Goal: Task Accomplishment & Management: Use online tool/utility

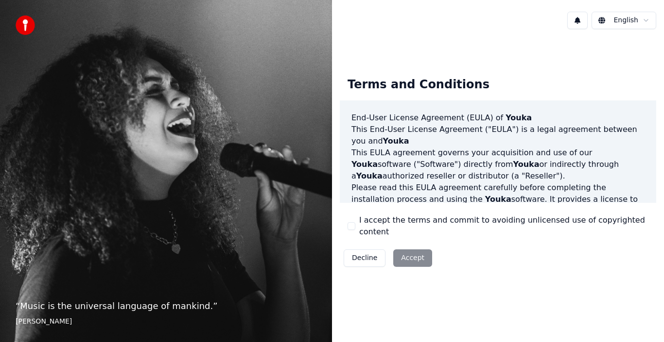
click at [352, 225] on button "I accept the terms and commit to avoiding unlicensed use of copyrighted content" at bounding box center [351, 226] width 8 height 8
click at [411, 252] on button "Accept" at bounding box center [412, 258] width 39 height 17
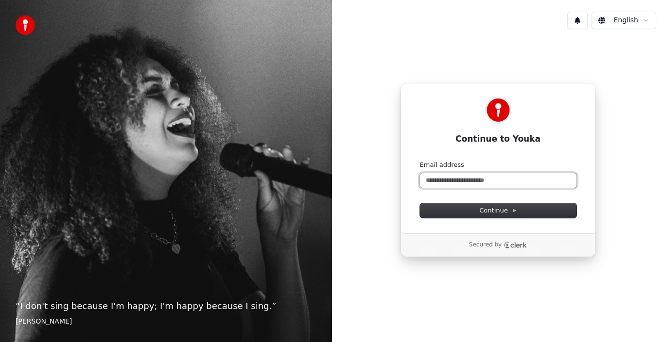
click at [502, 177] on input "Email address" at bounding box center [498, 180] width 156 height 15
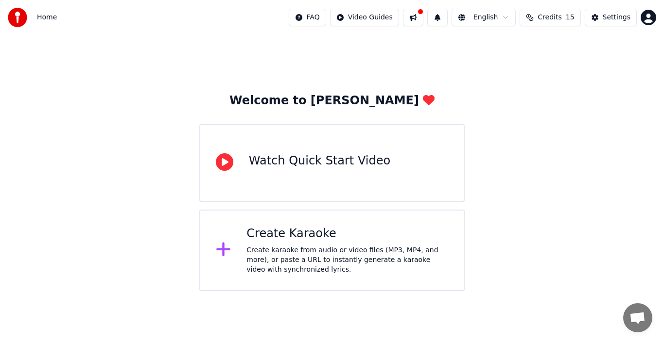
click at [322, 161] on div "Watch Quick Start Video" at bounding box center [319, 161] width 141 height 16
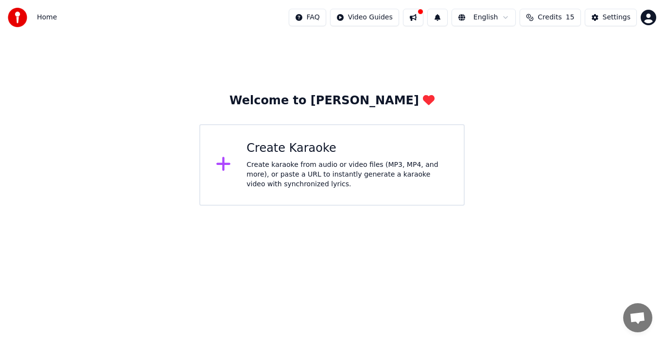
click at [306, 162] on div "Create karaoke from audio or video files (MP3, MP4, and more), or paste a URL t…" at bounding box center [347, 174] width 202 height 29
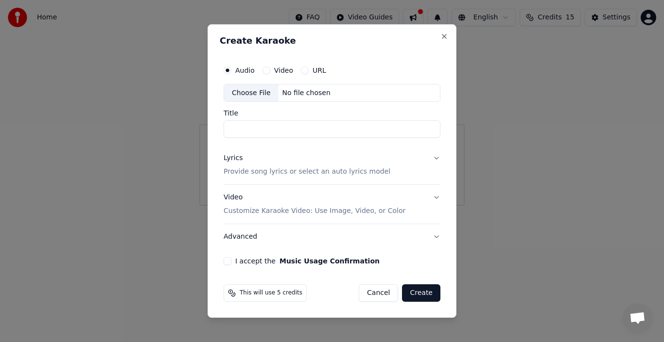
click at [249, 126] on input "Title" at bounding box center [331, 129] width 217 height 17
type input "**********"
click at [227, 68] on circle "button" at bounding box center [227, 69] width 3 height 3
click at [365, 171] on p "Provide song lyrics or select an auto lyrics model" at bounding box center [306, 173] width 167 height 10
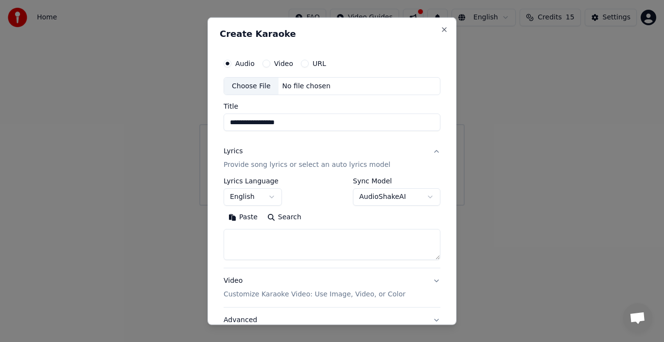
drag, startPoint x: 161, startPoint y: 169, endPoint x: 176, endPoint y: 177, distance: 16.7
select select
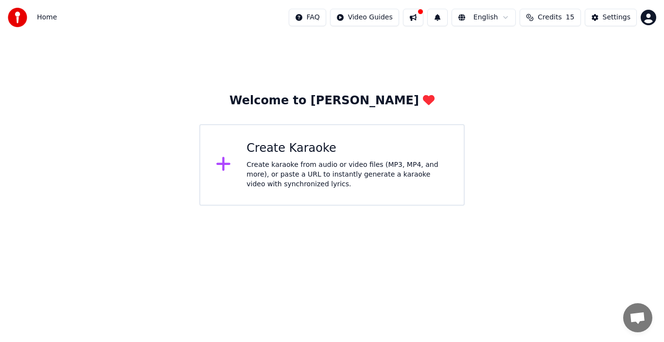
click at [298, 151] on div "Create Karaoke" at bounding box center [347, 149] width 202 height 16
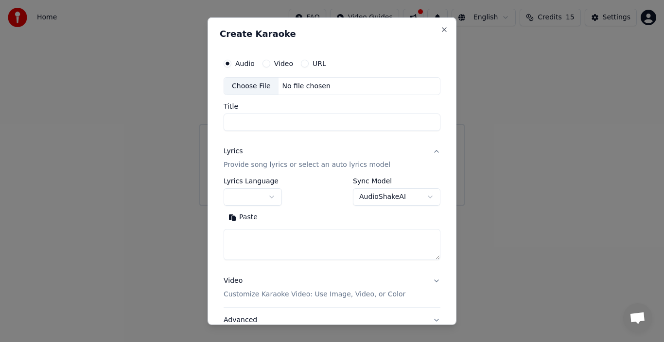
click at [276, 255] on textarea at bounding box center [331, 244] width 217 height 31
paste textarea "**********"
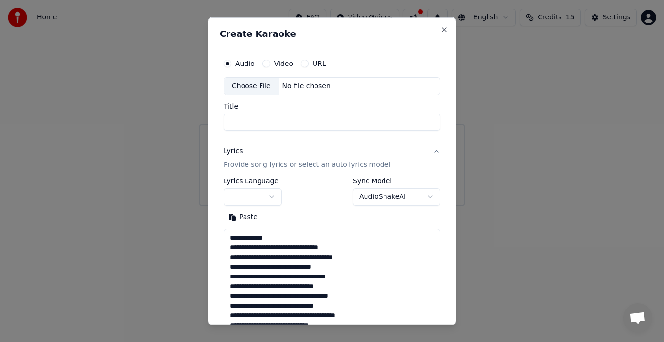
scroll to position [440, 0]
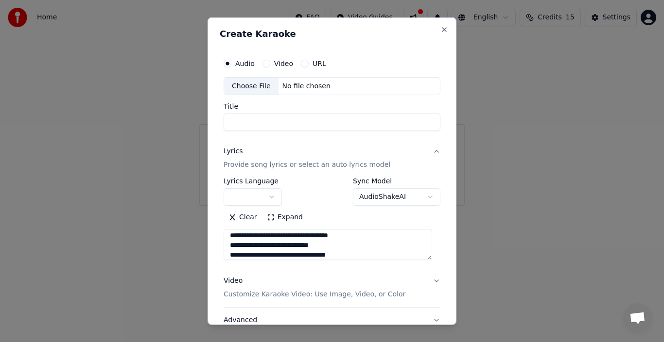
type textarea "**********"
click at [257, 121] on input "Title" at bounding box center [331, 122] width 217 height 17
type input "*"
click at [226, 61] on button "Audio" at bounding box center [227, 63] width 8 height 8
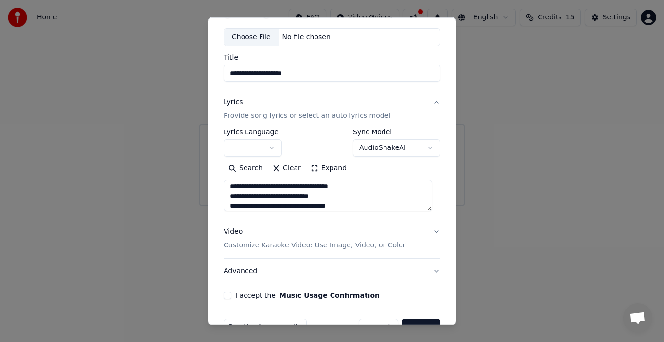
scroll to position [76, 0]
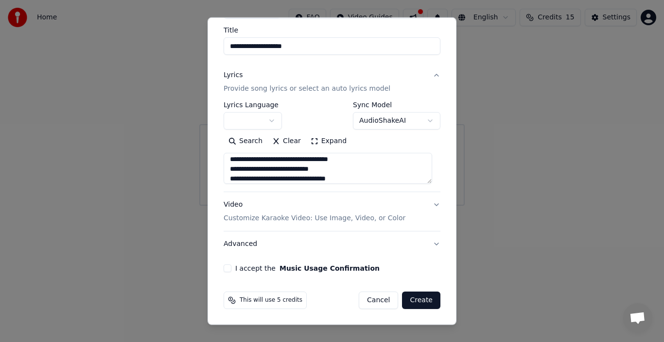
click at [225, 270] on button "I accept the Music Usage Confirmation" at bounding box center [227, 269] width 8 height 8
click at [370, 123] on button "AudioShakeAI" at bounding box center [396, 120] width 87 height 17
click at [385, 86] on body "**********" at bounding box center [332, 103] width 664 height 206
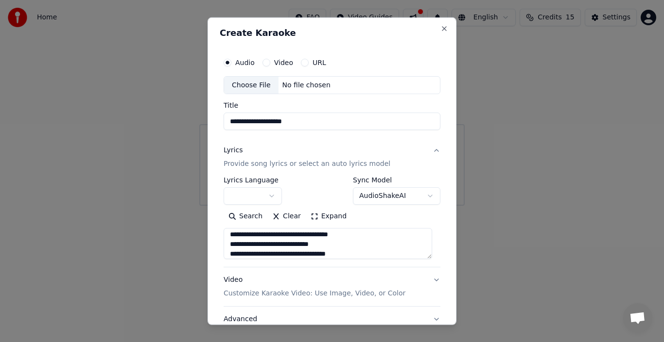
scroll to position [0, 0]
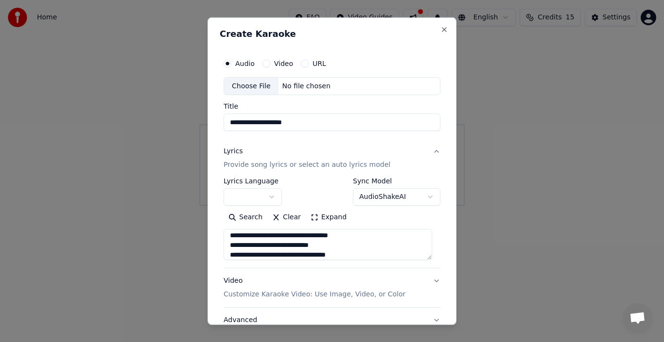
click at [267, 83] on div "Choose File" at bounding box center [251, 85] width 54 height 17
type input "**********"
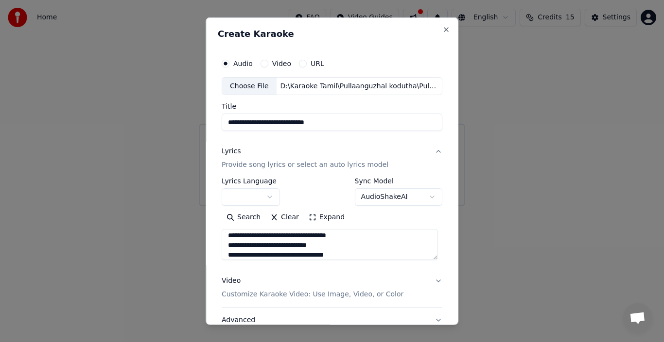
click at [261, 62] on button "Video" at bounding box center [264, 63] width 8 height 8
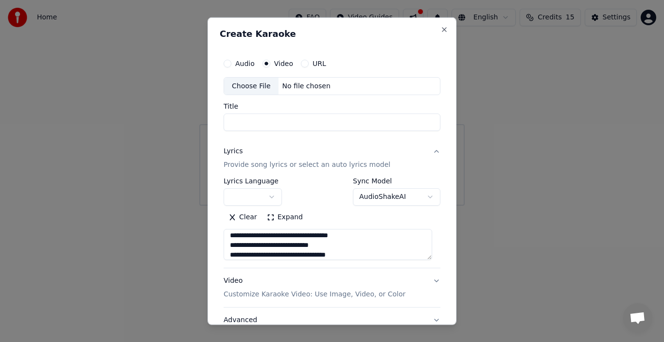
click at [306, 83] on div "No file chosen" at bounding box center [306, 86] width 56 height 10
click at [229, 61] on button "Audio" at bounding box center [227, 63] width 8 height 8
click at [263, 85] on div "Choose File" at bounding box center [251, 85] width 54 height 17
type input "**********"
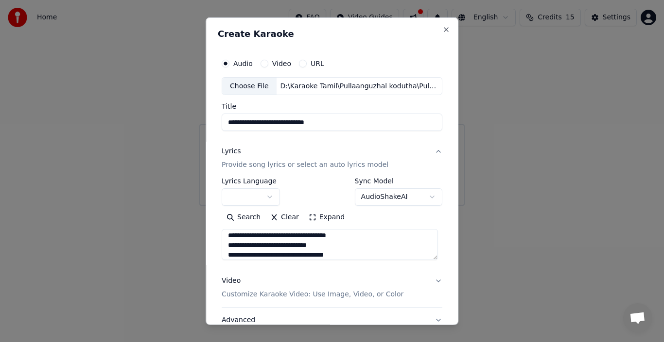
click at [269, 193] on button "button" at bounding box center [251, 196] width 58 height 17
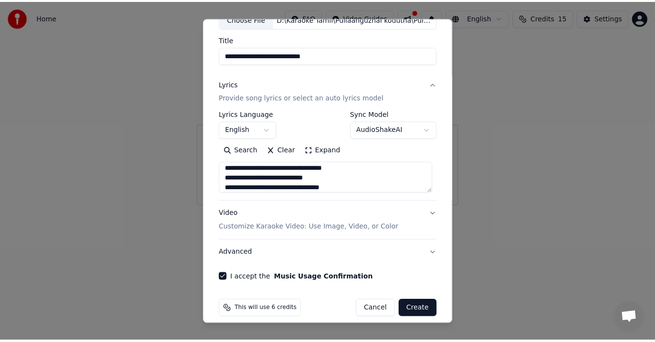
scroll to position [76, 0]
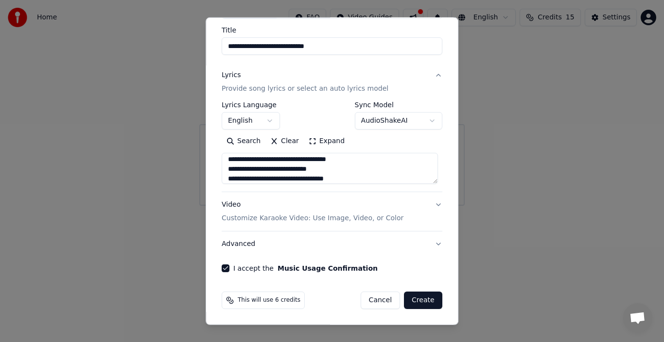
click at [420, 299] on button "Create" at bounding box center [423, 300] width 38 height 17
select select "**"
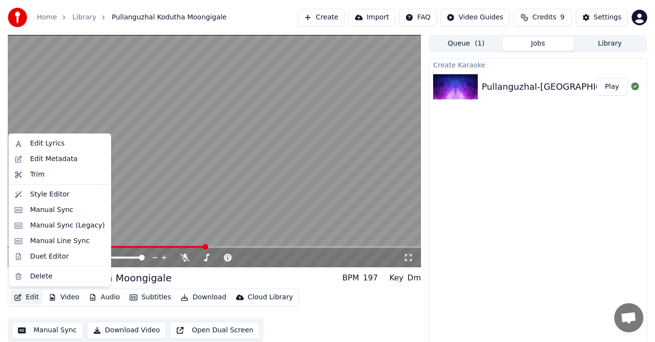
click at [26, 299] on button "Edit" at bounding box center [26, 298] width 33 height 14
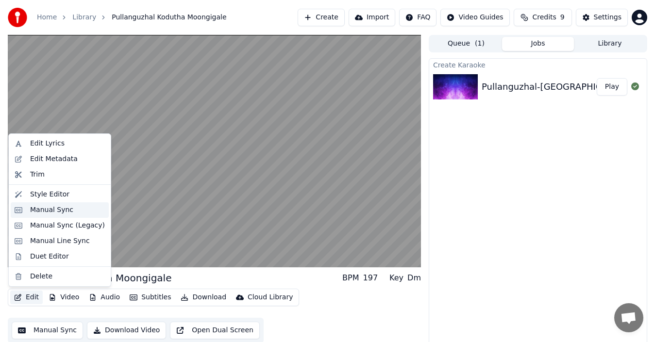
click at [58, 209] on div "Manual Sync" at bounding box center [51, 210] width 43 height 10
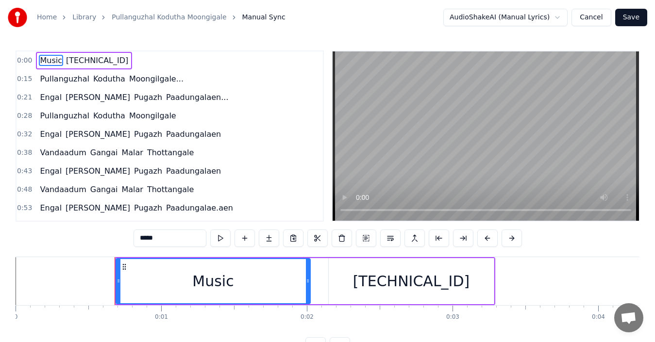
click at [91, 63] on div "0:00 Music 4.3.2.1" at bounding box center [170, 60] width 307 height 18
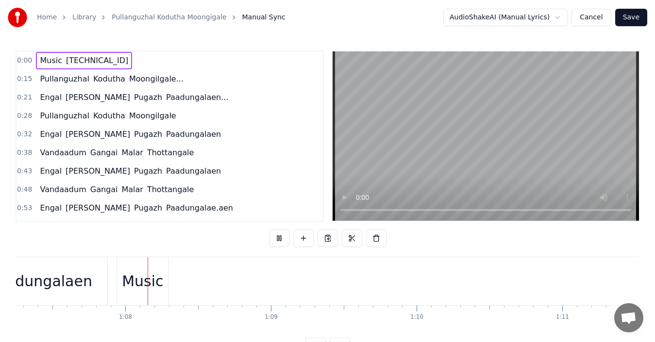
scroll to position [0, 9812]
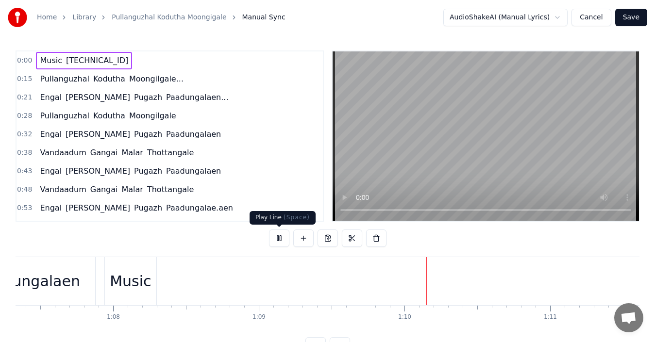
click at [281, 242] on button at bounding box center [279, 238] width 20 height 17
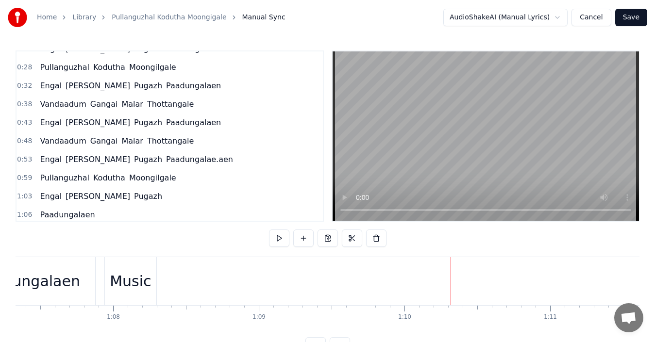
scroll to position [97, 0]
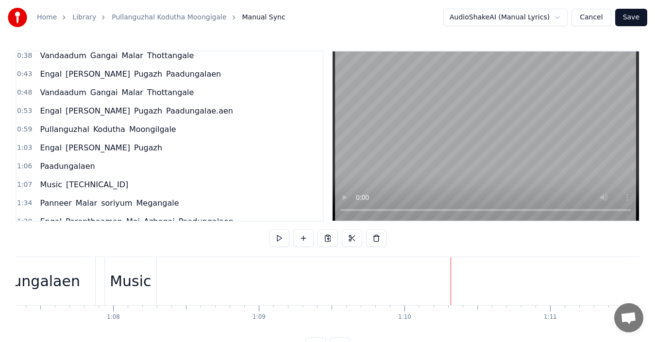
click at [104, 165] on div "1:06 Paadungalaen" at bounding box center [170, 166] width 307 height 18
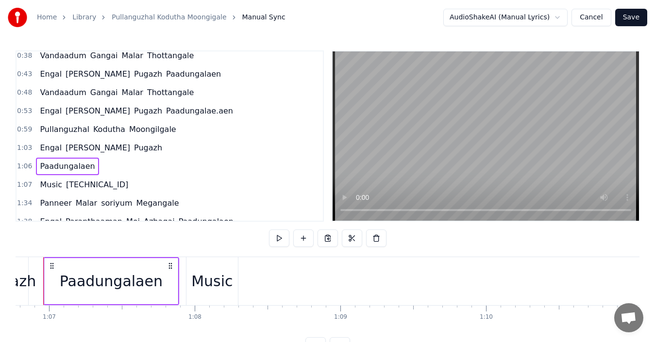
scroll to position [0, 9709]
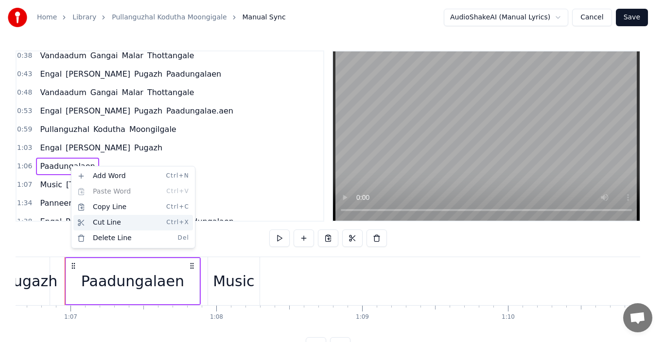
click at [111, 223] on div "Cut Line Ctrl+X" at bounding box center [132, 223] width 119 height 16
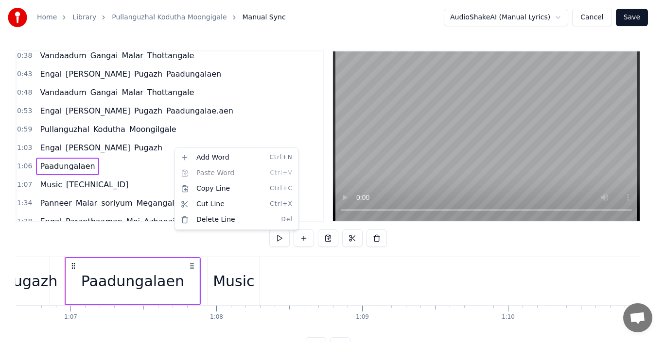
click at [112, 168] on html "Home Library Pullanguzhal Kodutha Moongigale Manual Sync AudioShakeAI (Manual L…" at bounding box center [332, 185] width 664 height 371
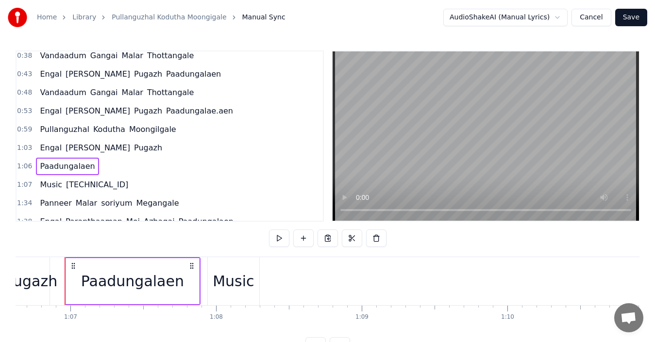
click at [71, 167] on span "Paadungalaen" at bounding box center [67, 166] width 57 height 11
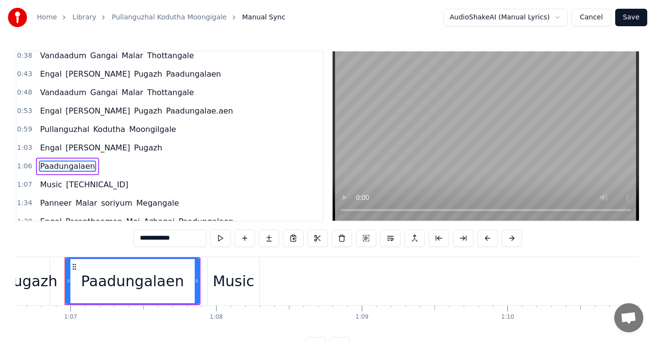
scroll to position [127, 0]
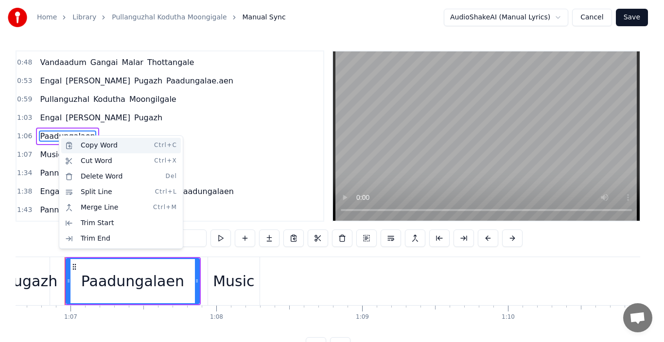
click at [93, 147] on div "Copy Word Ctrl+C" at bounding box center [120, 146] width 119 height 16
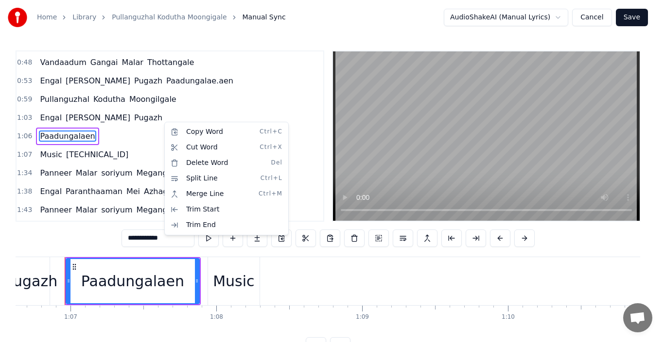
click at [158, 114] on div "1:03 Engal Purushothaman Pugazh" at bounding box center [170, 118] width 307 height 18
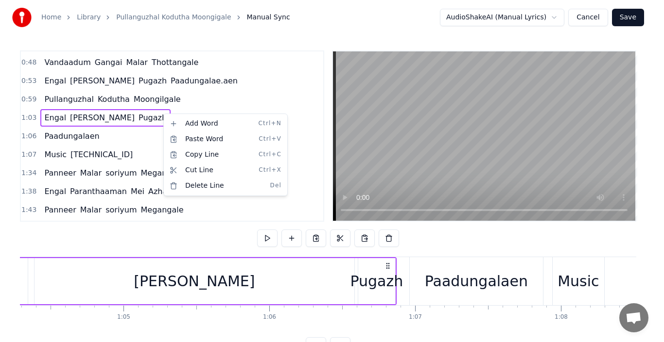
scroll to position [0, 9266]
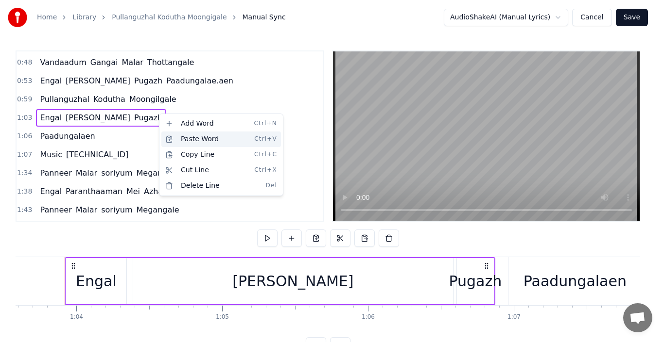
click at [193, 142] on div "Paste Word Ctrl+V" at bounding box center [220, 140] width 119 height 16
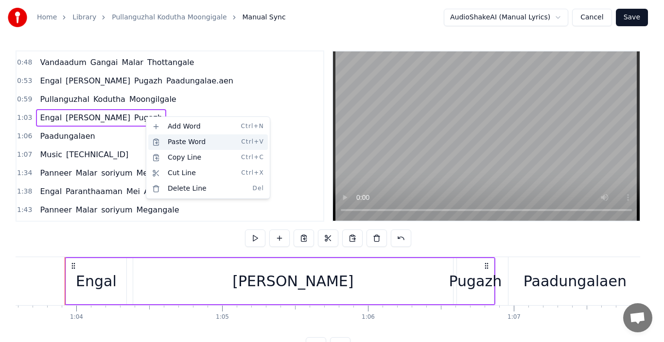
click at [155, 139] on div "Paste Word Ctrl+V" at bounding box center [207, 143] width 119 height 16
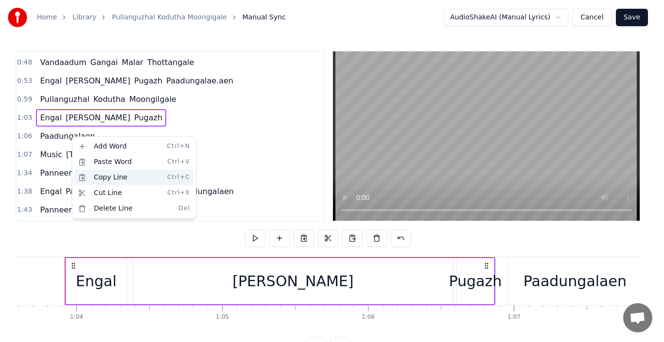
click at [93, 174] on div "Copy Line Ctrl+C" at bounding box center [133, 178] width 119 height 16
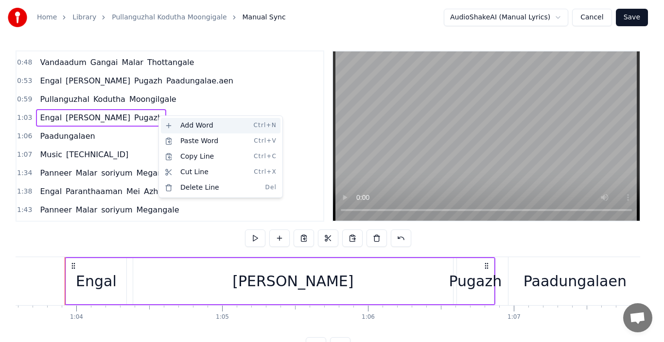
click at [174, 123] on div "Add Word Ctrl+N" at bounding box center [220, 126] width 119 height 16
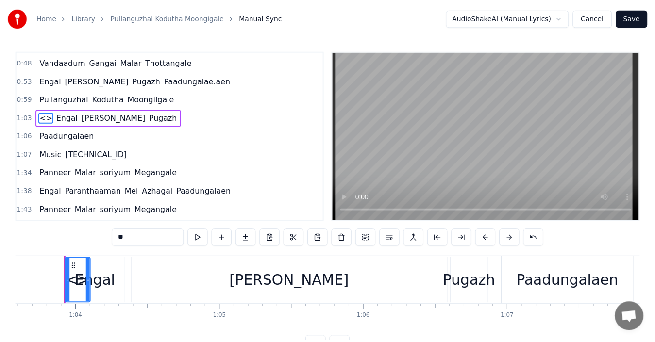
scroll to position [109, 0]
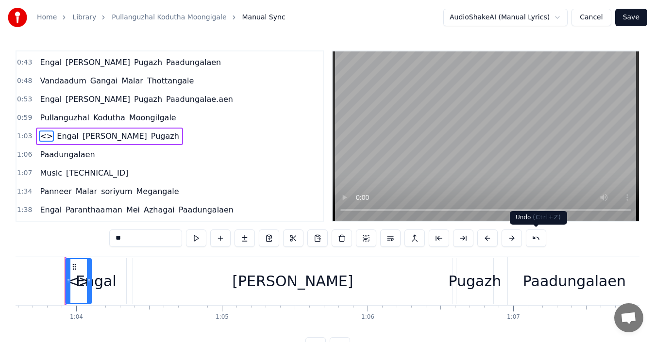
click at [537, 239] on button at bounding box center [536, 238] width 20 height 17
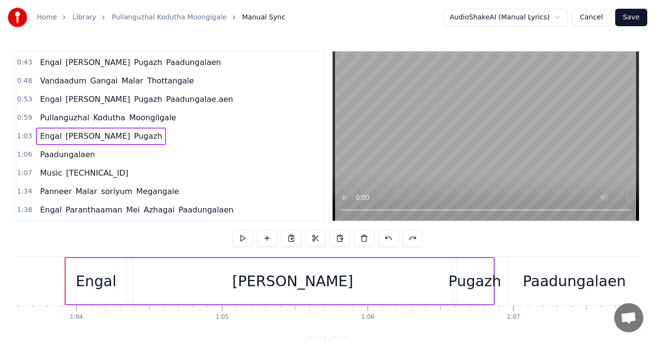
click at [536, 239] on div "0:00 Music 4.3.2.1 0:15 Pullanguzhal Kodutha Moongilgale... 0:21 Engal Purushot…" at bounding box center [328, 203] width 624 height 305
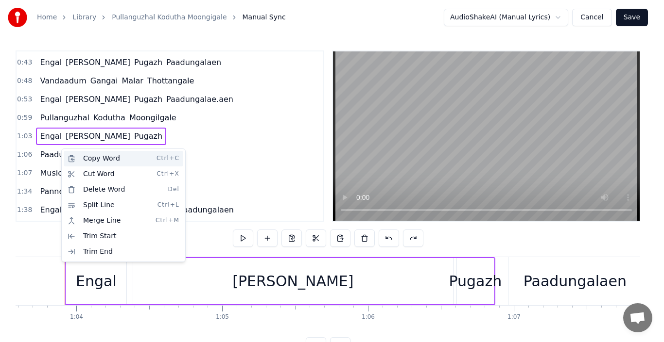
click at [70, 153] on div "Copy Word Ctrl+C" at bounding box center [123, 159] width 119 height 16
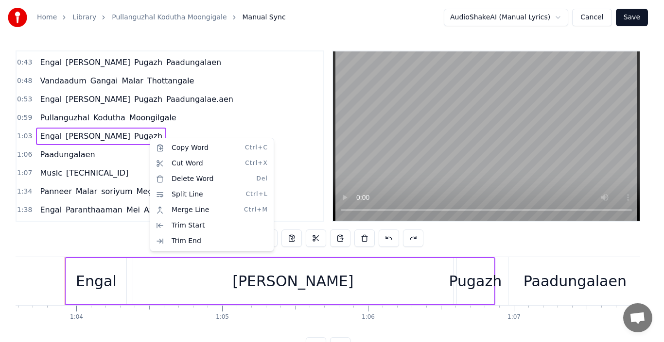
click at [26, 134] on span "1:03" at bounding box center [24, 137] width 15 height 10
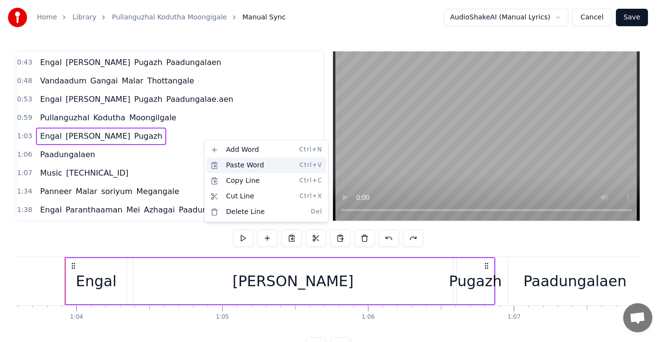
click at [224, 162] on div "Paste Word Ctrl+V" at bounding box center [265, 166] width 119 height 16
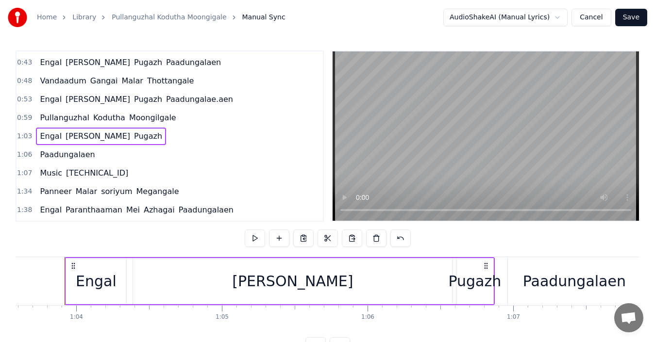
click at [208, 138] on div "1:03 Engal Purushothaman Pugazh" at bounding box center [170, 136] width 307 height 18
drag, startPoint x: 79, startPoint y: 153, endPoint x: 163, endPoint y: 137, distance: 85.5
click at [163, 137] on html "Home Library Pullanguzhal Kodutha Moongigale Manual Sync AudioShakeAI (Manual L…" at bounding box center [327, 185] width 655 height 371
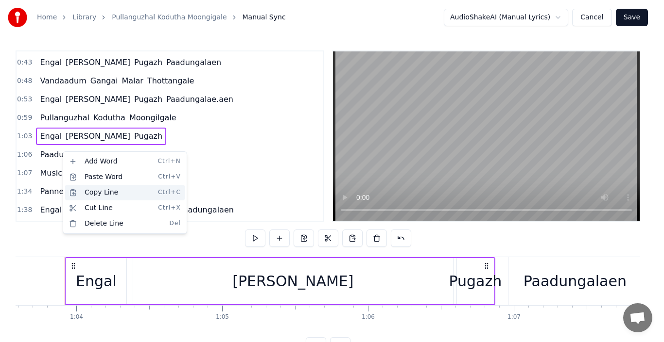
click at [92, 195] on div "Copy Line Ctrl+C" at bounding box center [124, 193] width 119 height 16
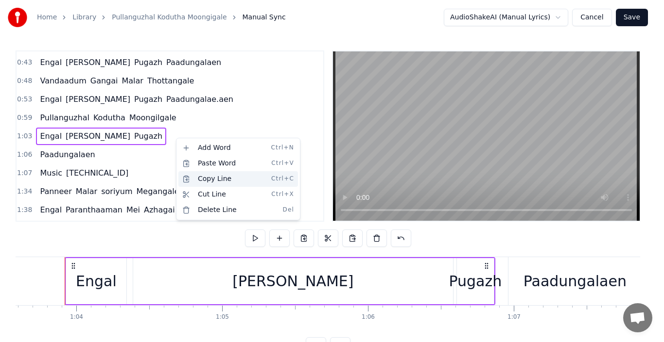
click at [201, 179] on div "Copy Line Ctrl+C" at bounding box center [237, 179] width 119 height 16
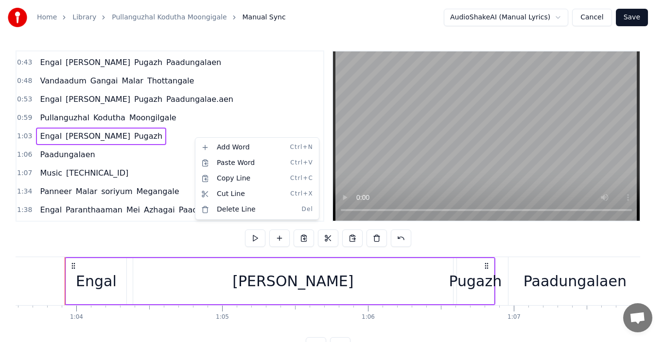
click at [62, 156] on span "Paadungalaen" at bounding box center [67, 154] width 57 height 11
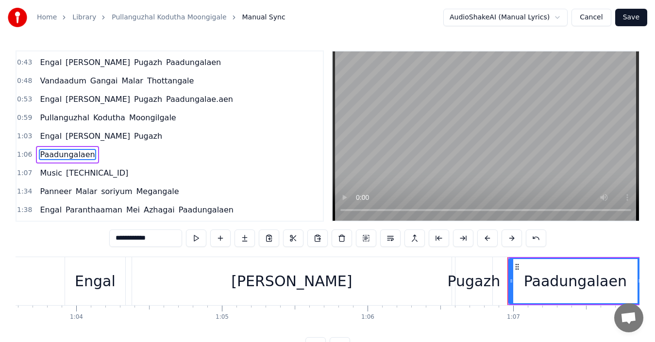
scroll to position [127, 0]
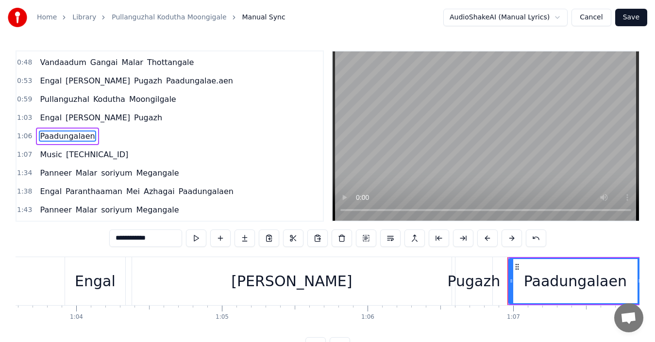
click at [69, 136] on span "Paadungalaen" at bounding box center [67, 136] width 57 height 11
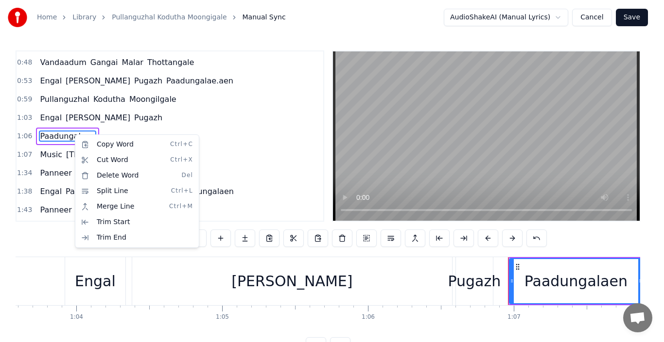
click at [157, 116] on html "Home Library Pullanguzhal Kodutha Moongigale Manual Sync AudioShakeAI (Manual L…" at bounding box center [332, 185] width 664 height 371
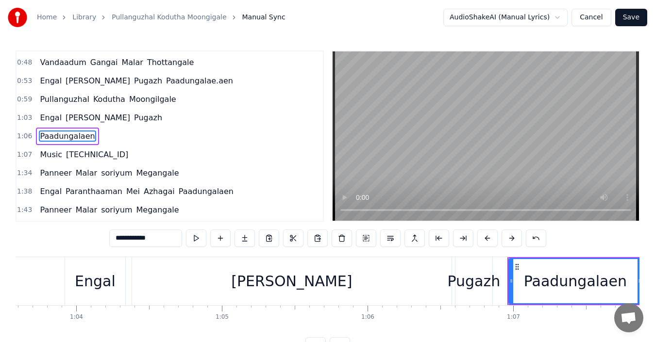
click at [51, 155] on span "Music" at bounding box center [51, 154] width 24 height 11
type input "*****"
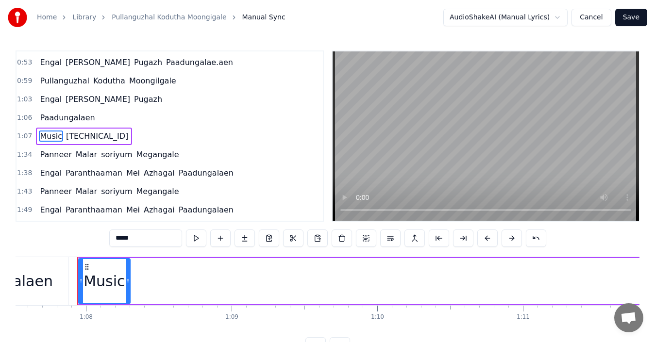
scroll to position [0, 9852]
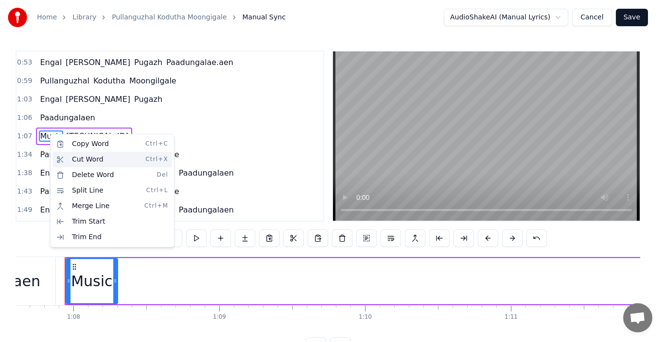
click at [66, 160] on div "Cut Word Ctrl+X" at bounding box center [111, 160] width 119 height 16
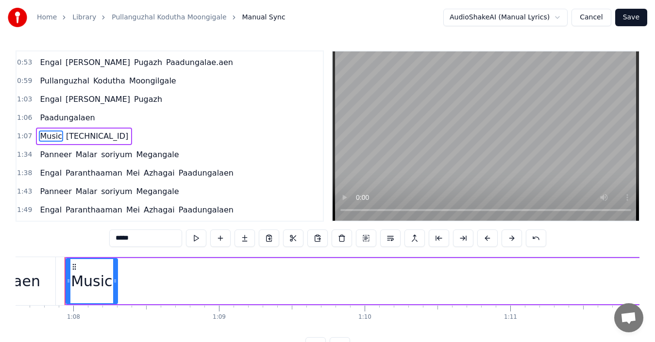
click at [119, 135] on div "1:07 Music 4.3.2.1" at bounding box center [170, 136] width 307 height 18
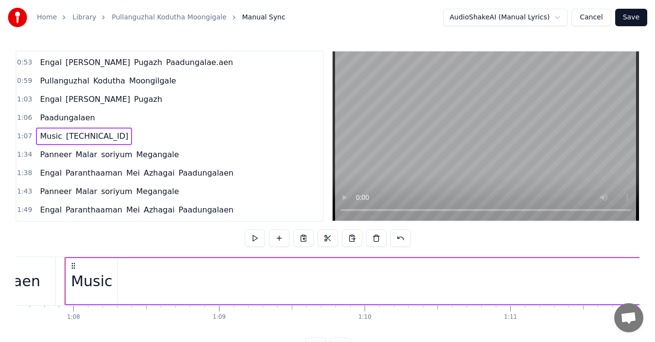
click at [52, 131] on span "Music" at bounding box center [51, 136] width 24 height 11
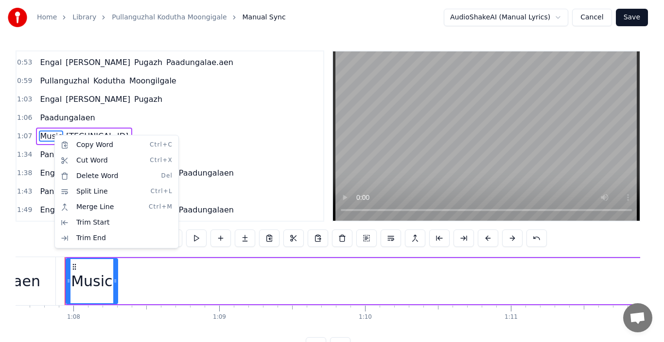
drag, startPoint x: 91, startPoint y: 131, endPoint x: 96, endPoint y: 122, distance: 9.6
click at [92, 131] on html "Home Library Pullanguzhal Kodutha Moongigale Manual Sync AudioShakeAI (Manual L…" at bounding box center [332, 185] width 664 height 371
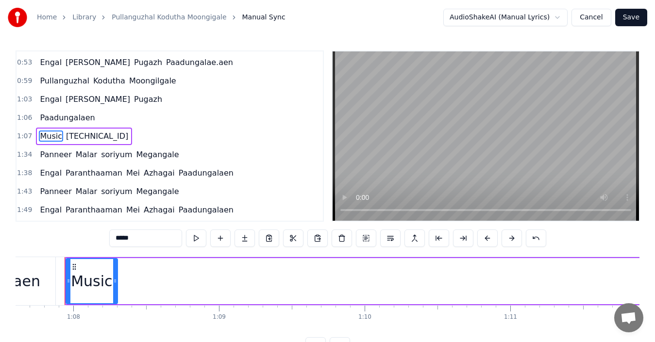
click at [101, 117] on div "1:06 Paadungalaen" at bounding box center [170, 118] width 307 height 18
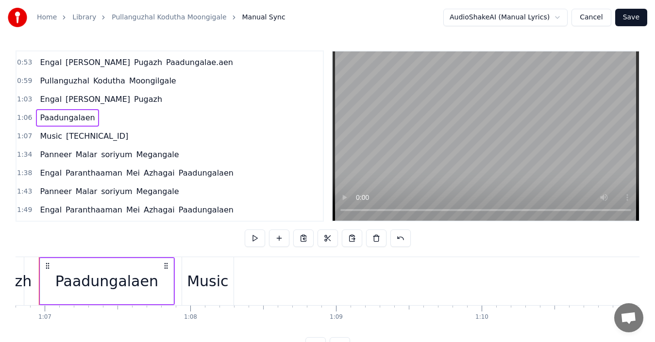
scroll to position [0, 9709]
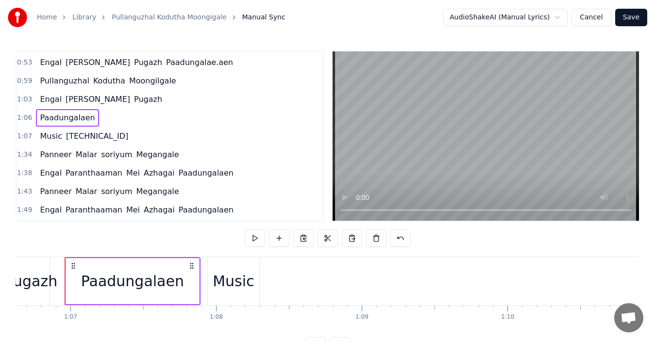
click at [152, 102] on div "1:03 Engal Purushothaman Pugazh" at bounding box center [170, 99] width 307 height 18
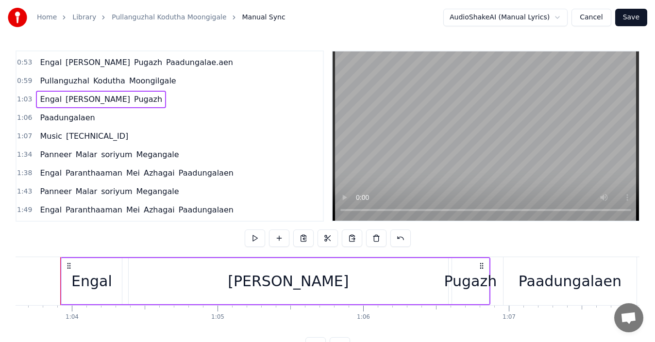
scroll to position [0, 9266]
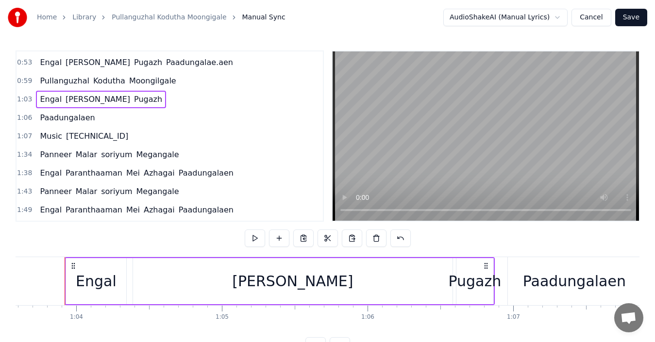
click at [152, 102] on div "1:03 Engal Purushothaman Pugazh" at bounding box center [170, 99] width 307 height 18
drag, startPoint x: 153, startPoint y: 99, endPoint x: 152, endPoint y: 113, distance: 13.6
click at [152, 113] on div "0:00 Music 4.3.2.1 0:15 Pullanguzhal Kodutha Moongilgale... 0:21 Engal Purushot…" at bounding box center [170, 136] width 308 height 171
click at [150, 114] on div "1:06 Paadungalaen" at bounding box center [170, 118] width 307 height 18
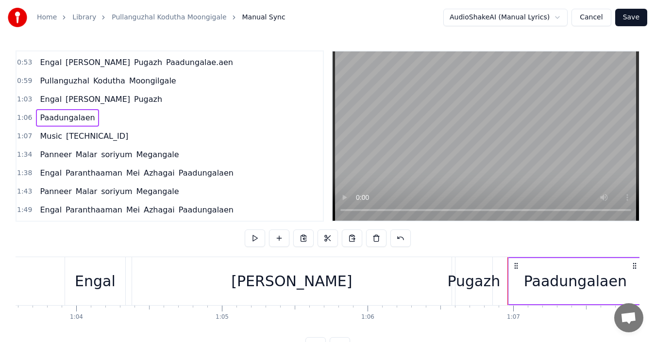
click at [155, 99] on div "1:03 Engal Purushothaman Pugazh" at bounding box center [170, 99] width 307 height 18
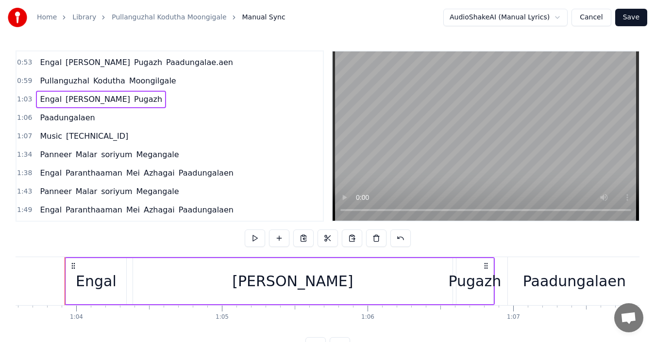
click at [158, 114] on div "1:06 Paadungalaen" at bounding box center [170, 118] width 307 height 18
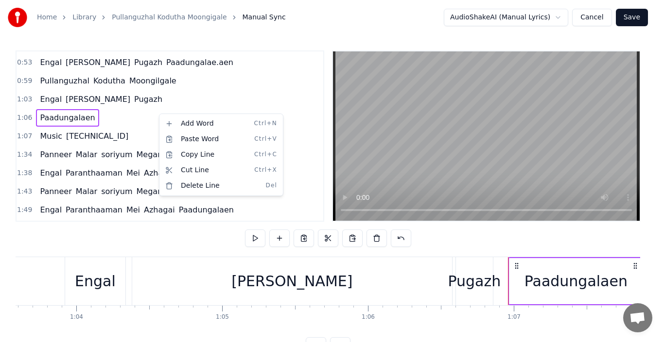
click at [109, 119] on div "1:06 Paadungalaen" at bounding box center [170, 118] width 307 height 18
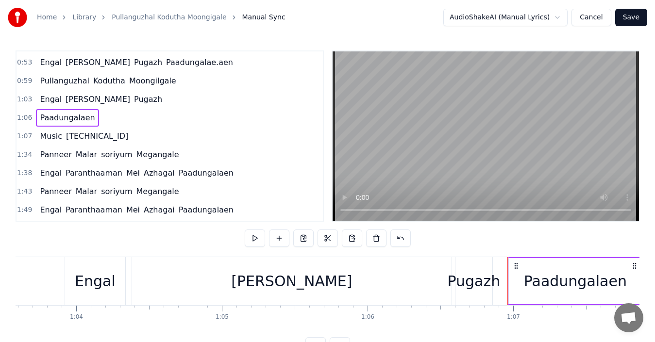
drag, startPoint x: 21, startPoint y: 118, endPoint x: 170, endPoint y: 98, distance: 150.4
click at [170, 98] on div "0:00 Music 4.3.2.1 0:15 Pullanguzhal Kodutha Moongilgale... 0:21 Engal Purushot…" at bounding box center [170, 136] width 308 height 171
drag, startPoint x: 83, startPoint y: 116, endPoint x: 152, endPoint y: 96, distance: 71.9
click at [152, 96] on div "0:00 Music 4.3.2.1 0:15 Pullanguzhal Kodutha Moongilgale... 0:21 Engal Purushot…" at bounding box center [170, 136] width 308 height 171
drag, startPoint x: 73, startPoint y: 118, endPoint x: 164, endPoint y: 98, distance: 93.5
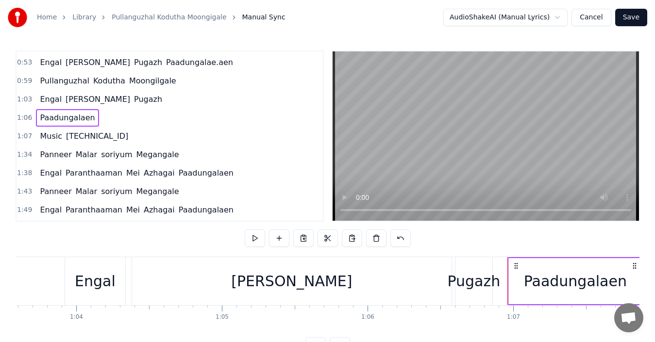
click at [164, 98] on div "0:00 Music 4.3.2.1 0:15 Pullanguzhal Kodutha Moongilgale... 0:21 Engal Purushot…" at bounding box center [170, 136] width 308 height 171
click at [55, 115] on span "Paadungalaen" at bounding box center [67, 117] width 57 height 11
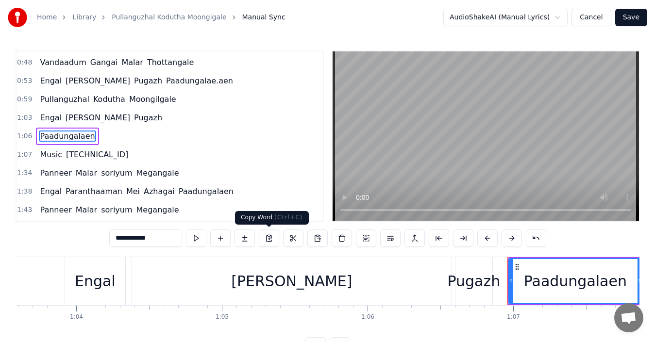
click at [270, 240] on button at bounding box center [269, 238] width 20 height 17
click at [270, 238] on button at bounding box center [269, 238] width 20 height 17
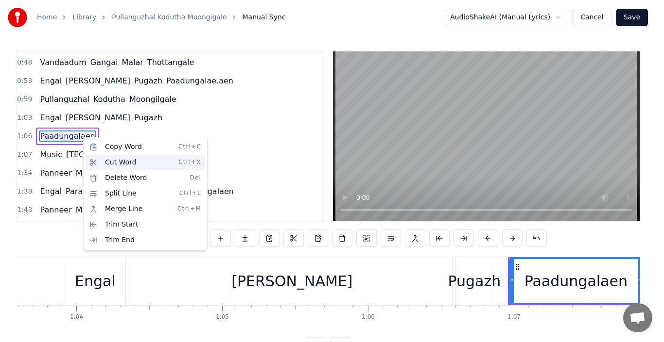
click at [123, 162] on div "Cut Word Ctrl+X" at bounding box center [144, 163] width 119 height 16
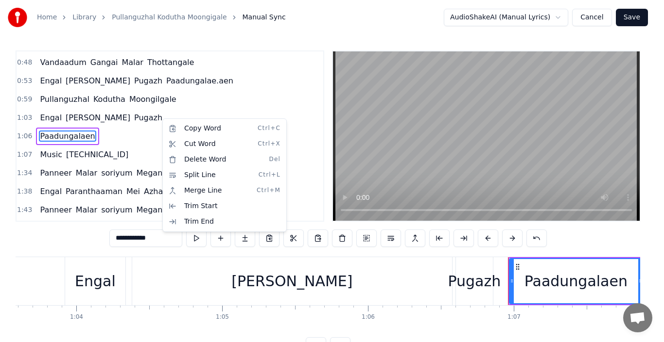
click at [157, 111] on div "1:03 Engal Purushothaman Pugazh" at bounding box center [170, 118] width 307 height 18
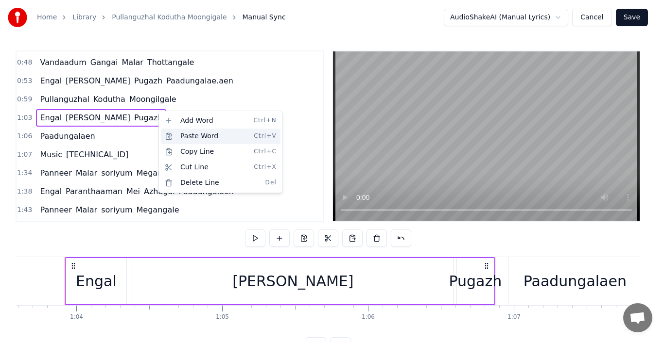
click at [189, 135] on div "Paste Word Ctrl+V" at bounding box center [220, 137] width 119 height 16
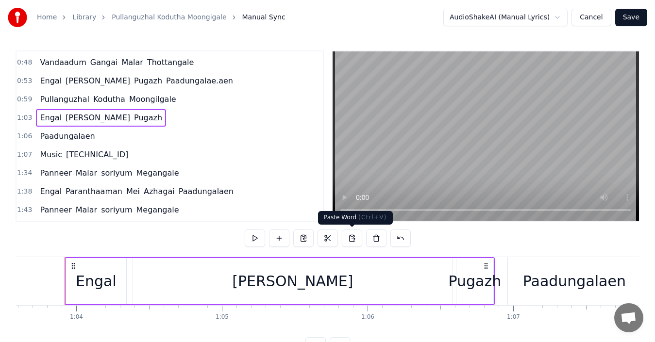
click at [351, 238] on button at bounding box center [352, 238] width 20 height 17
click at [302, 235] on button at bounding box center [303, 238] width 20 height 17
click at [52, 155] on span "Music" at bounding box center [51, 154] width 24 height 11
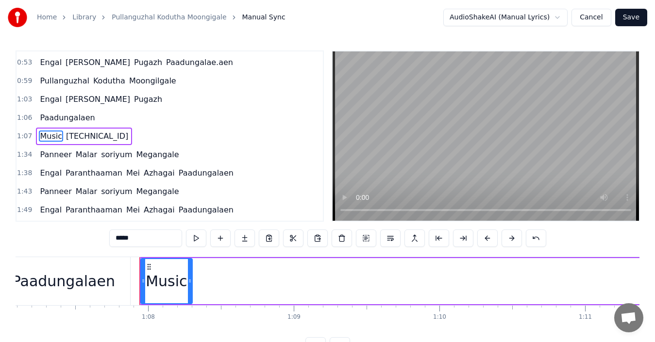
scroll to position [0, 9852]
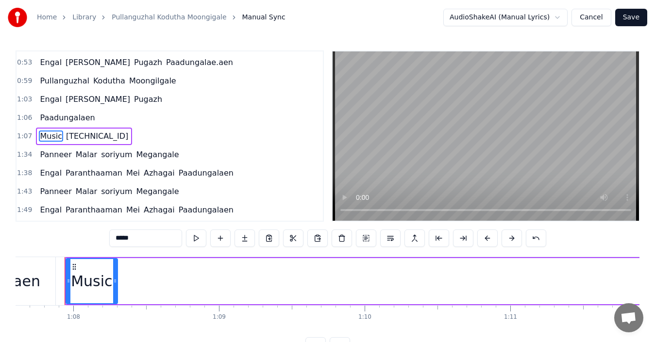
click at [51, 136] on span "Music" at bounding box center [51, 136] width 24 height 11
click at [75, 134] on span "4.3.2.1" at bounding box center [97, 136] width 64 height 11
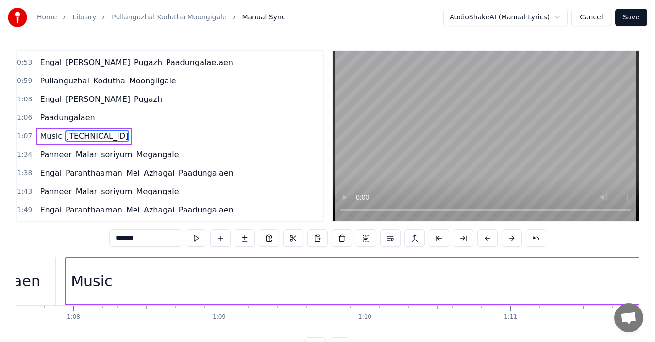
click at [75, 134] on span "4.3.2.1" at bounding box center [97, 136] width 64 height 11
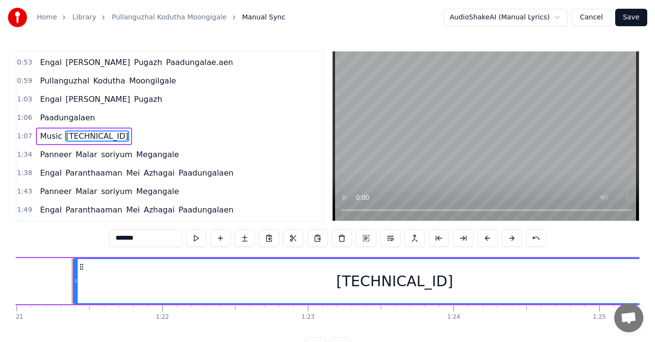
scroll to position [0, 11810]
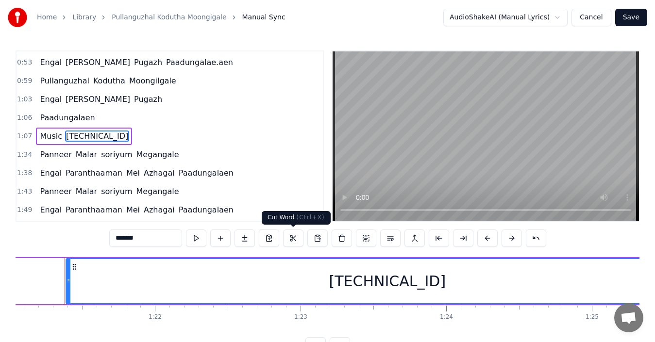
click at [295, 237] on button at bounding box center [293, 238] width 20 height 17
click at [77, 119] on span "Paadungalaen" at bounding box center [67, 117] width 57 height 11
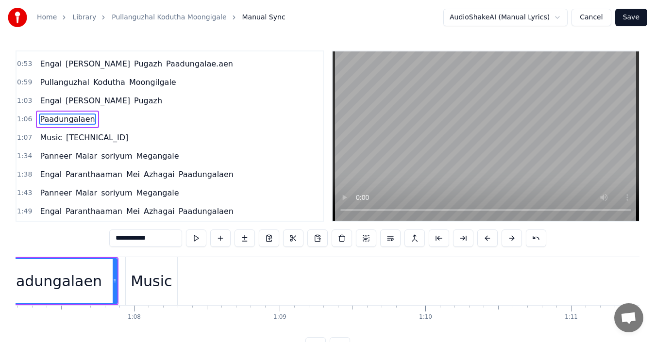
scroll to position [0, 9709]
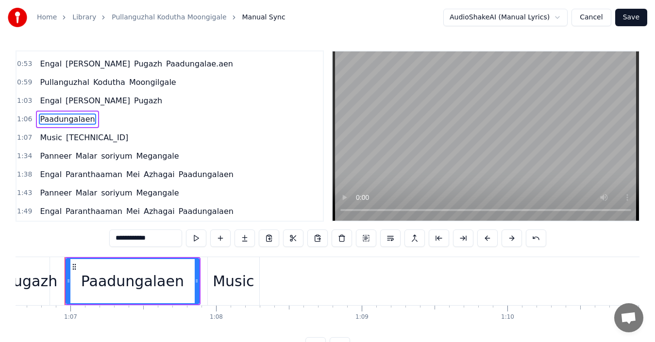
click at [77, 119] on span "Paadungalaen" at bounding box center [67, 119] width 57 height 11
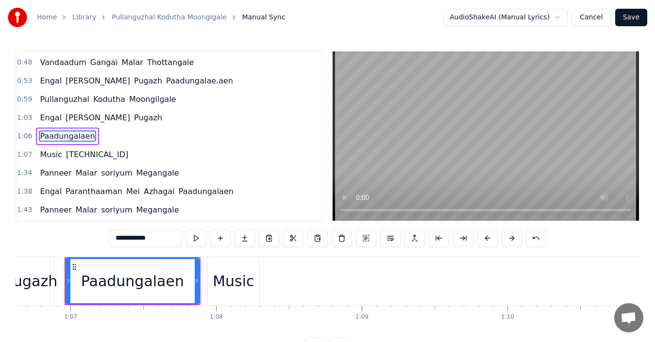
click at [70, 137] on span "Paadungalaen" at bounding box center [67, 136] width 57 height 11
click at [53, 151] on span "Music" at bounding box center [51, 154] width 24 height 11
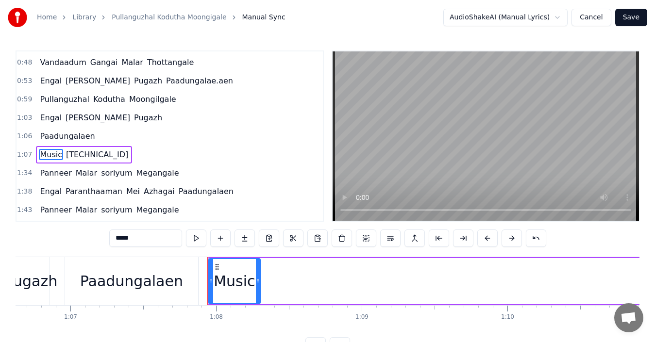
scroll to position [146, 0]
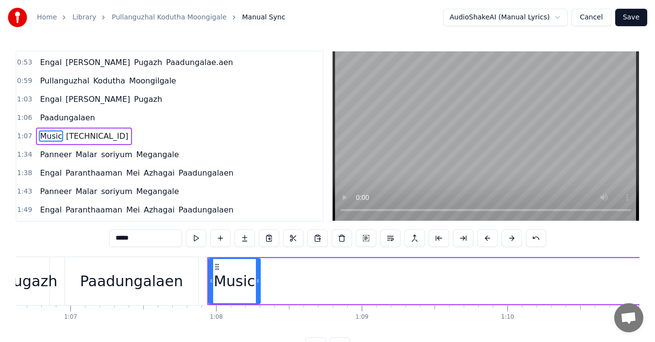
click at [53, 117] on span "Paadungalaen" at bounding box center [67, 117] width 57 height 11
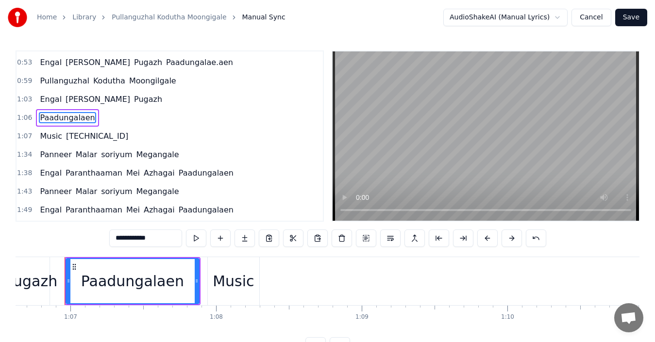
scroll to position [127, 0]
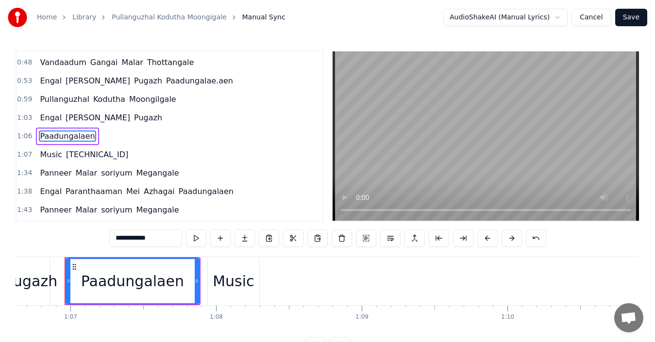
click at [48, 115] on span "Engal" at bounding box center [51, 117] width 24 height 11
type input "*****"
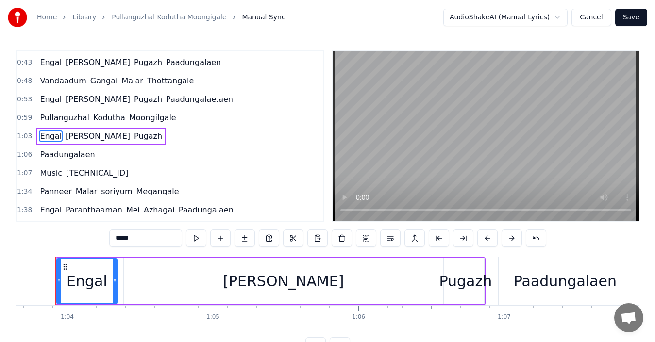
scroll to position [0, 9266]
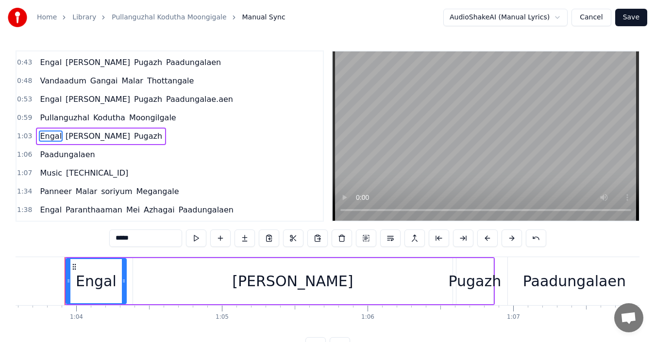
click at [155, 134] on div "1:03 Engal Purushothaman Pugazh" at bounding box center [170, 136] width 307 height 18
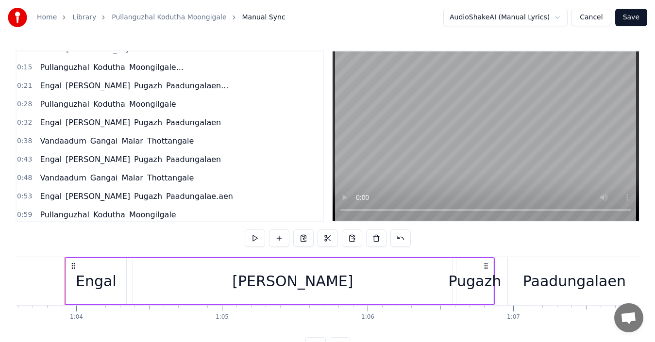
scroll to position [0, 0]
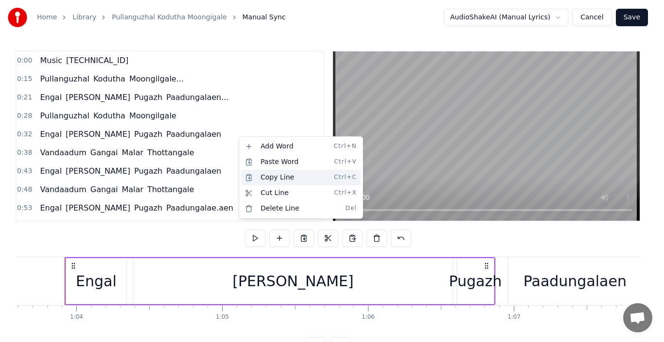
click at [261, 174] on div "Copy Line Ctrl+C" at bounding box center [300, 178] width 119 height 16
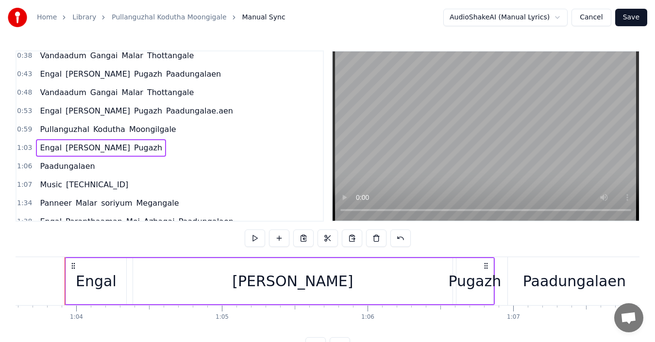
scroll to position [146, 0]
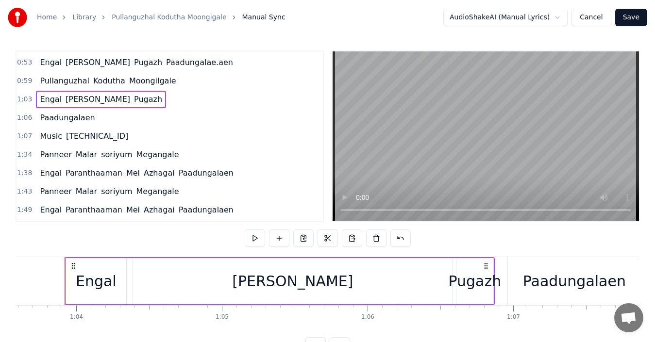
click at [173, 102] on div "1:03 Engal Purushothaman Pugazh" at bounding box center [170, 99] width 307 height 18
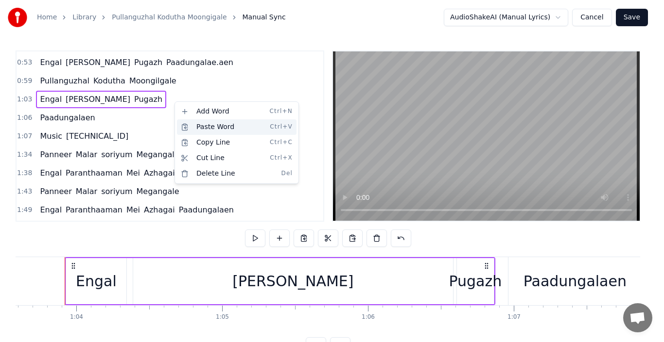
click at [230, 126] on div "Paste Word Ctrl+V" at bounding box center [236, 127] width 119 height 16
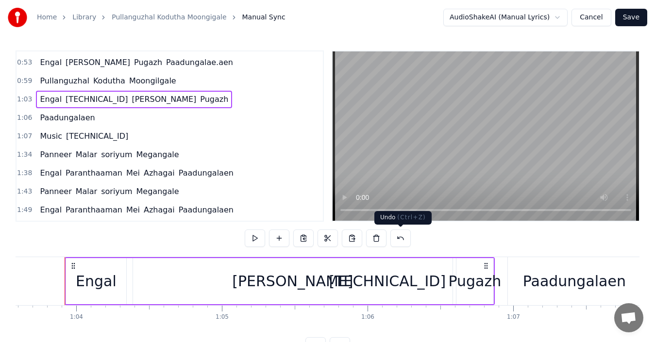
click at [406, 238] on button at bounding box center [401, 238] width 20 height 17
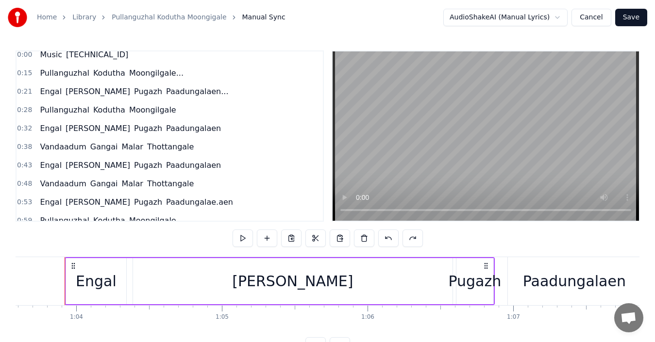
scroll to position [0, 0]
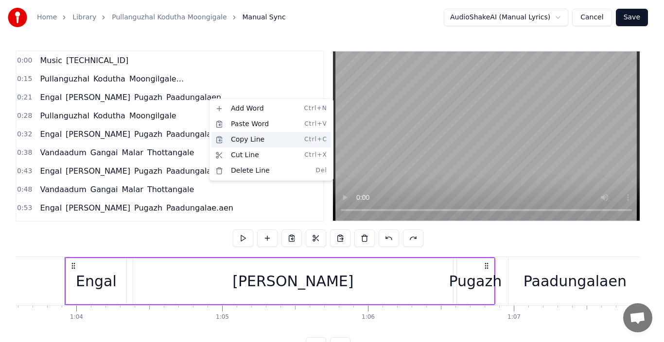
click at [239, 141] on div "Copy Line Ctrl+C" at bounding box center [270, 140] width 119 height 16
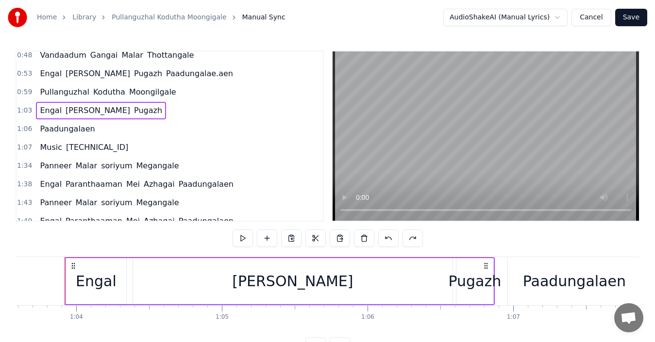
scroll to position [146, 0]
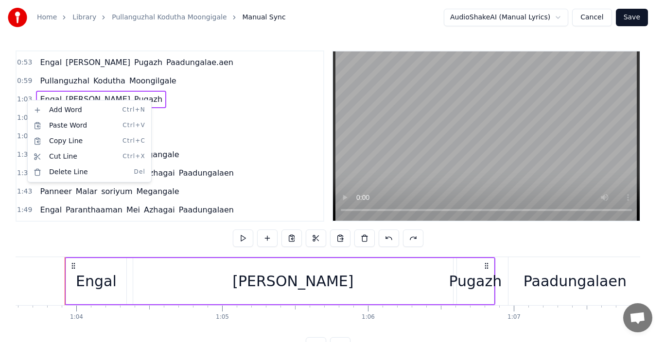
click at [176, 101] on div "1:03 Engal Purushothaman Pugazh" at bounding box center [170, 99] width 307 height 18
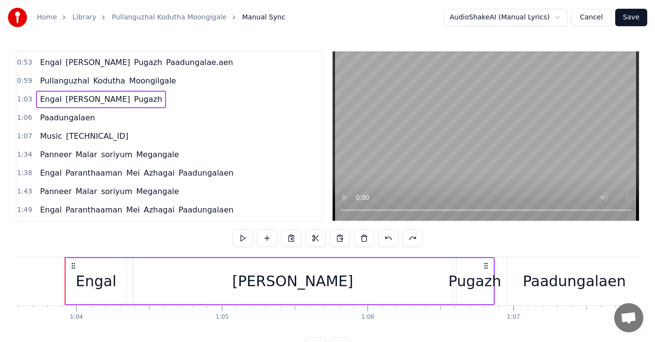
click at [147, 99] on div "1:03 Engal Purushothaman Pugazh" at bounding box center [170, 99] width 307 height 18
drag, startPoint x: 155, startPoint y: 101, endPoint x: 47, endPoint y: 100, distance: 108.3
click at [47, 100] on div "1:03 Engal Purushothaman Pugazh" at bounding box center [170, 99] width 307 height 18
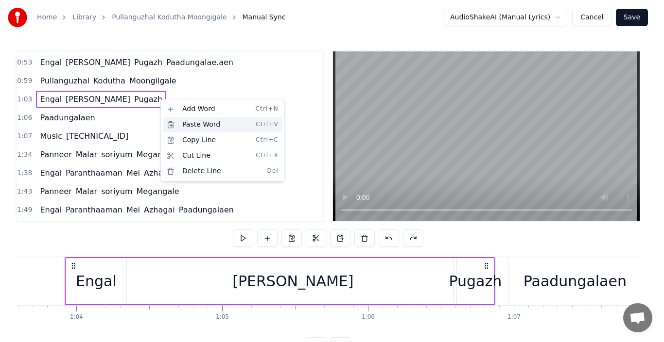
click at [205, 127] on div "Paste Word Ctrl+V" at bounding box center [222, 125] width 119 height 16
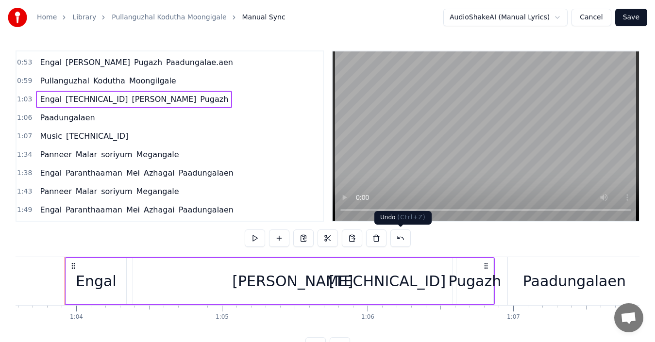
click at [405, 239] on button at bounding box center [401, 238] width 20 height 17
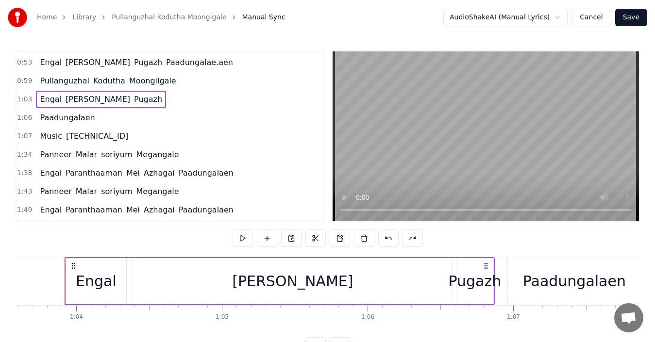
click at [77, 118] on span "Paadungalaen" at bounding box center [67, 117] width 57 height 11
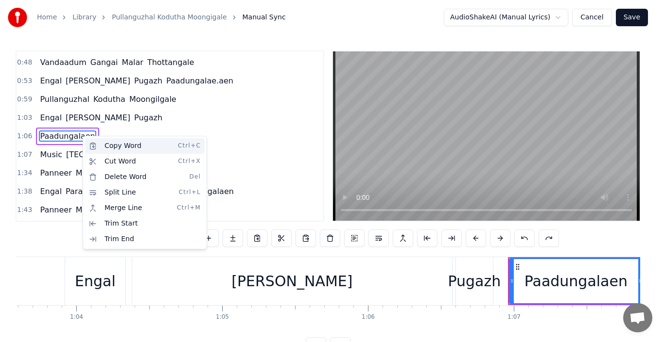
click at [135, 143] on div "Copy Word Ctrl+C" at bounding box center [144, 146] width 119 height 16
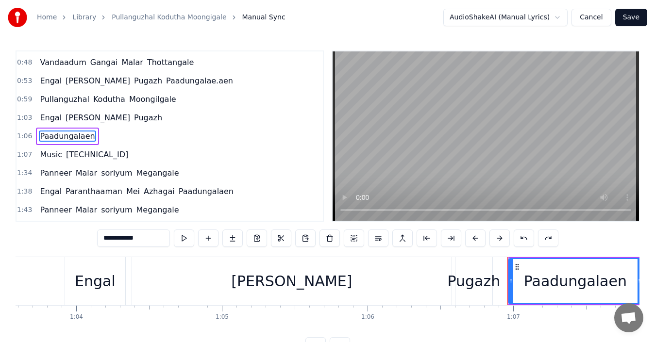
click at [168, 119] on div "1:03 Engal Purushothaman Pugazh" at bounding box center [170, 118] width 307 height 18
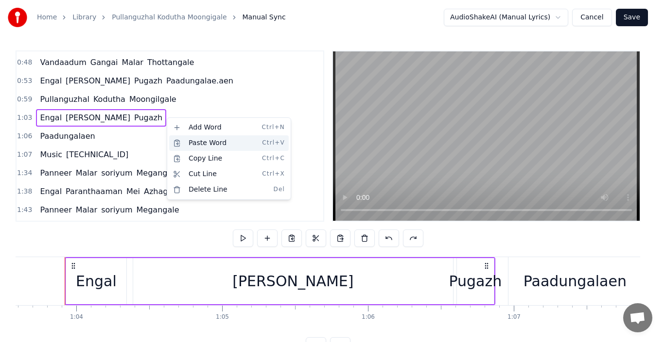
click at [180, 139] on div "Paste Word Ctrl+V" at bounding box center [228, 144] width 119 height 16
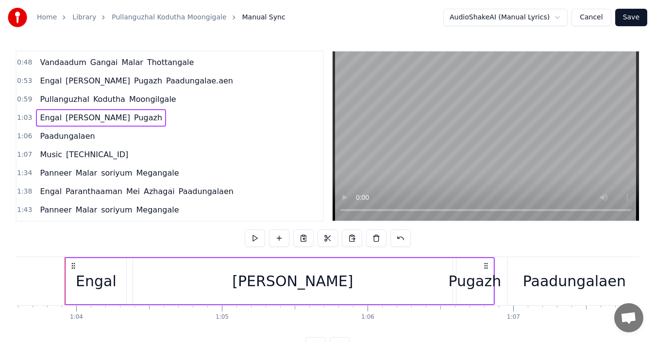
click at [72, 136] on span "Paadungalaen" at bounding box center [67, 136] width 57 height 11
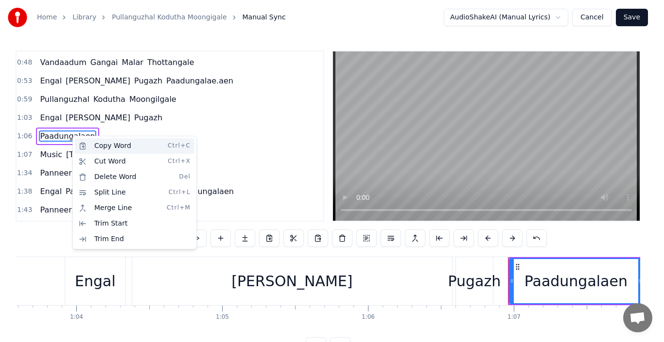
click at [99, 146] on div "Copy Word Ctrl+C" at bounding box center [134, 146] width 119 height 16
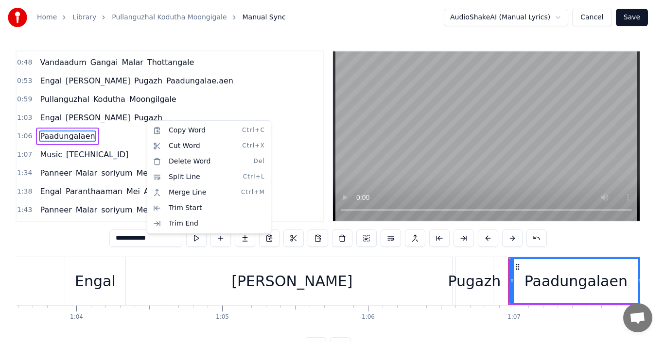
click at [58, 134] on span "Paadungalaen" at bounding box center [67, 136] width 57 height 11
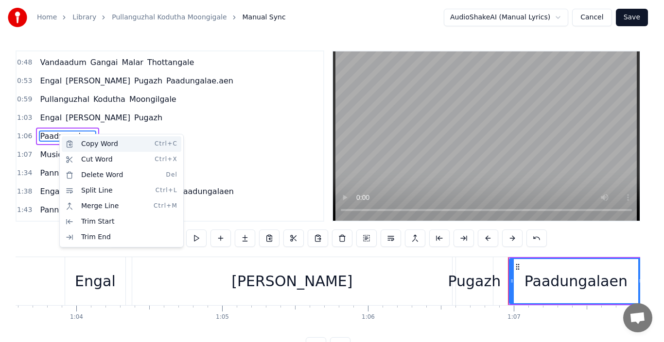
click at [96, 143] on div "Copy Word Ctrl+C" at bounding box center [121, 144] width 119 height 16
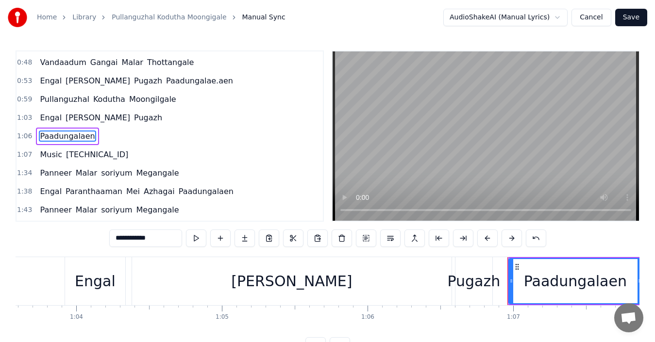
click at [76, 135] on span "Paadungalaen" at bounding box center [67, 136] width 57 height 11
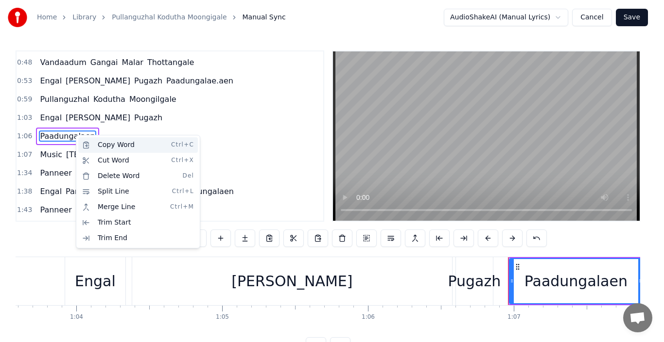
click at [106, 143] on div "Copy Word Ctrl+C" at bounding box center [137, 145] width 119 height 16
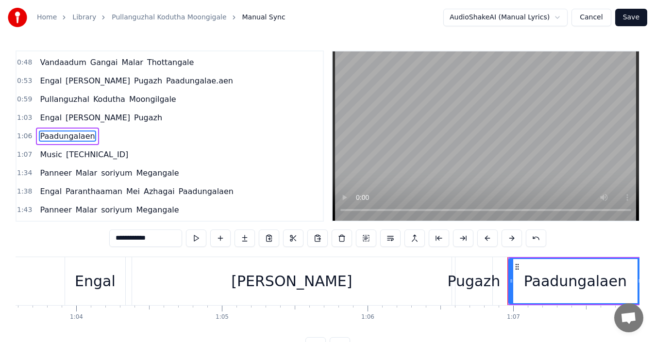
click at [146, 119] on div "Engal Purushothaman Pugazh" at bounding box center [101, 117] width 130 height 17
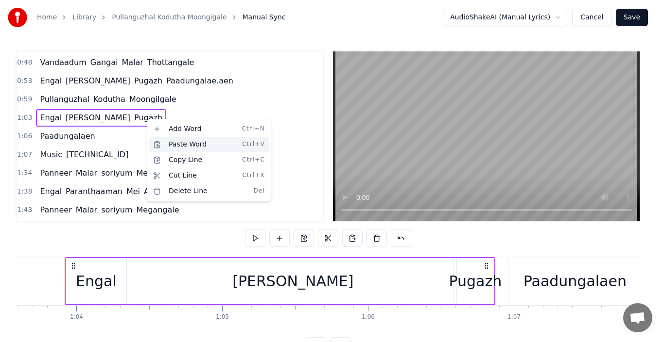
click at [180, 143] on div "Paste Word Ctrl+V" at bounding box center [208, 145] width 119 height 16
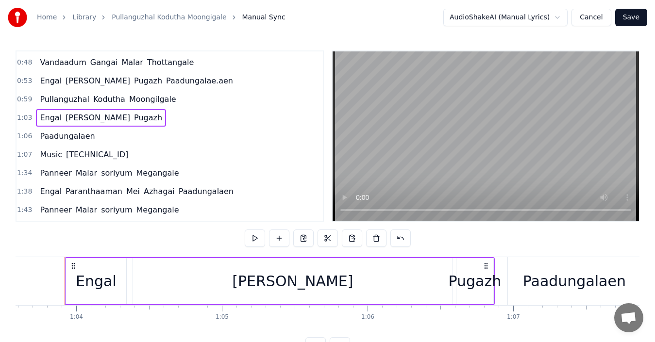
click at [588, 284] on div "Paadungalaen" at bounding box center [574, 282] width 103 height 22
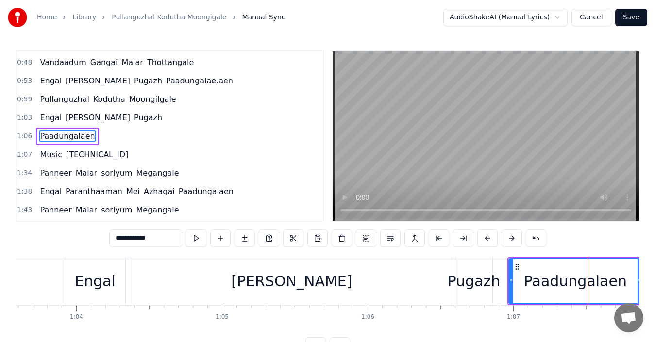
click at [613, 282] on div "Paadungalaen" at bounding box center [575, 282] width 103 height 22
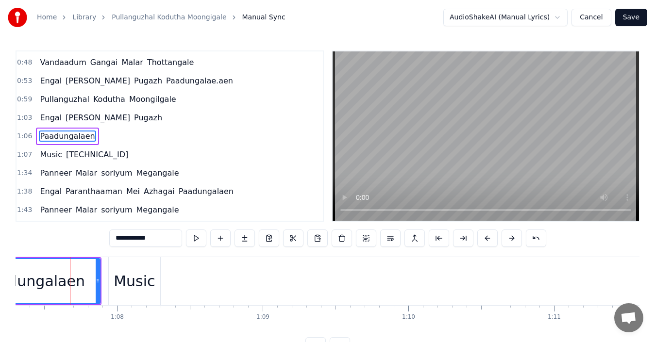
scroll to position [0, 9814]
click at [120, 287] on div "Music" at bounding box center [128, 282] width 41 height 22
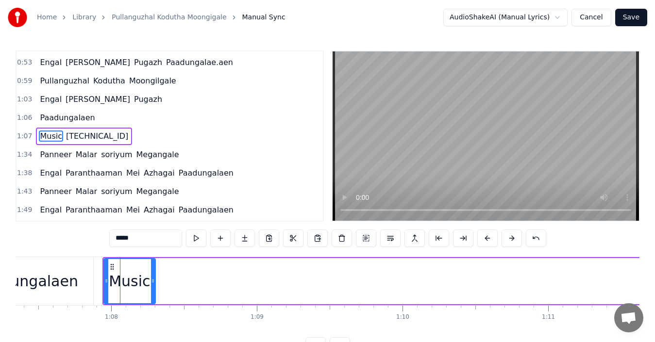
click at [58, 286] on div "Paadungalaen" at bounding box center [26, 282] width 103 height 22
type input "**********"
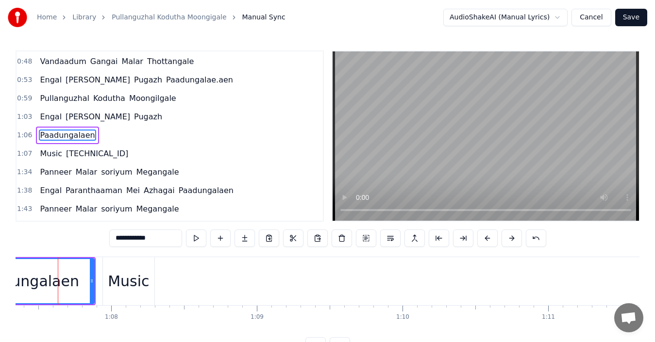
scroll to position [0, 9807]
click at [56, 282] on div "Paadungalaen" at bounding box center [34, 282] width 103 height 22
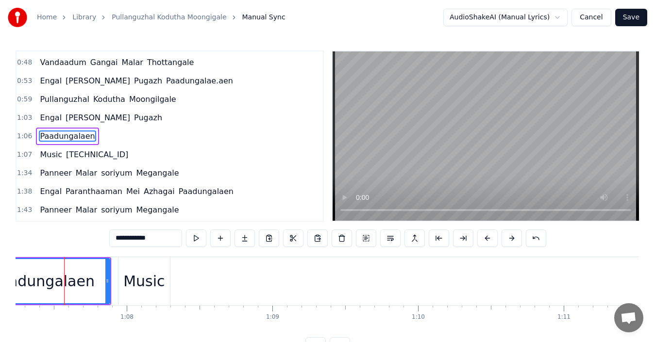
click at [43, 283] on div "Paadungalaen" at bounding box center [43, 282] width 103 height 22
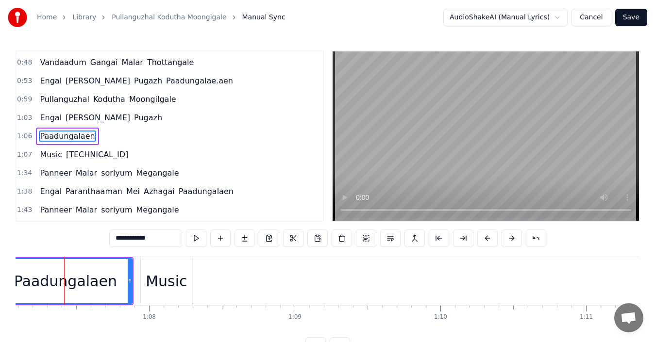
drag, startPoint x: 29, startPoint y: 283, endPoint x: 256, endPoint y: 286, distance: 227.4
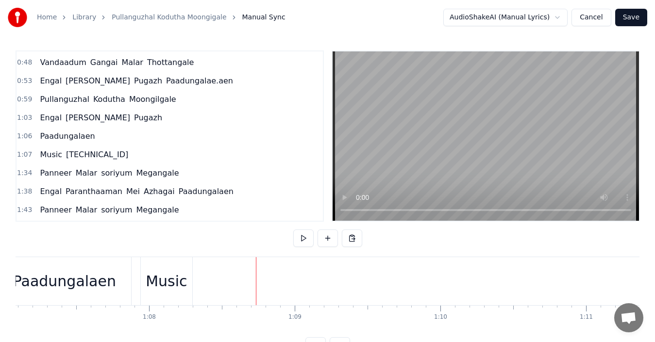
click at [58, 281] on div "Paadungalaen" at bounding box center [64, 282] width 103 height 22
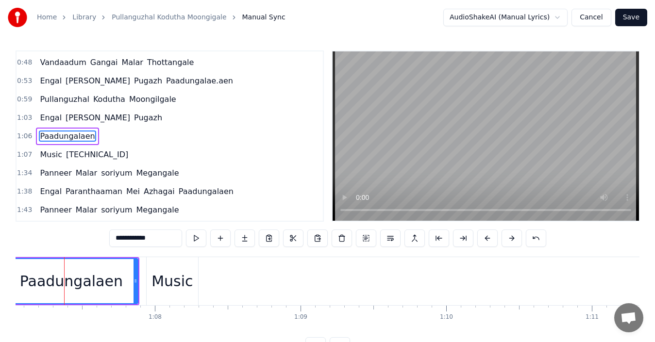
click at [58, 281] on div "Paadungalaen" at bounding box center [71, 282] width 103 height 22
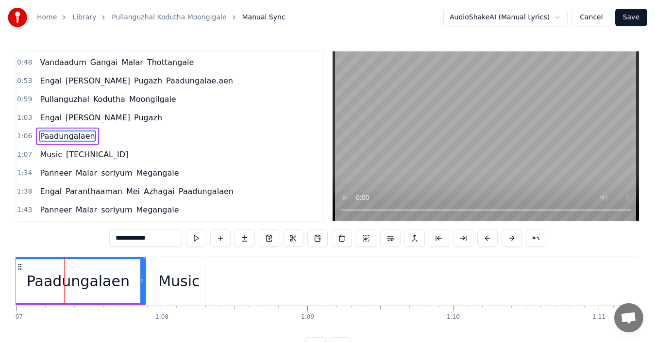
click at [62, 131] on span "Paadungalaen" at bounding box center [67, 136] width 57 height 11
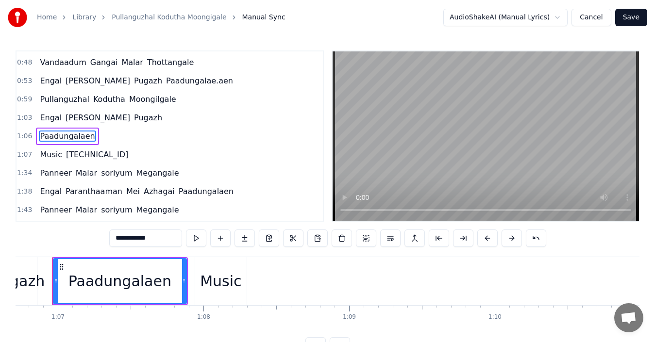
scroll to position [0, 9709]
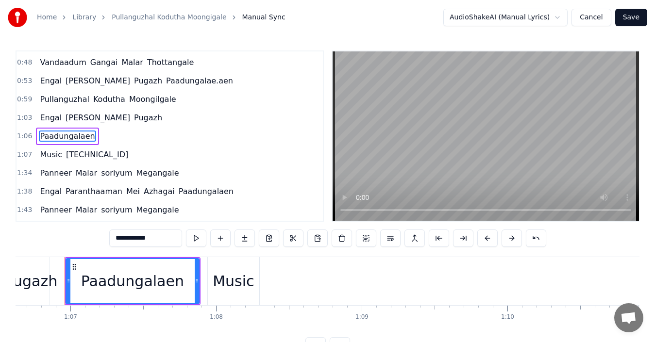
click at [39, 119] on span "Engal" at bounding box center [51, 117] width 24 height 11
type input "*****"
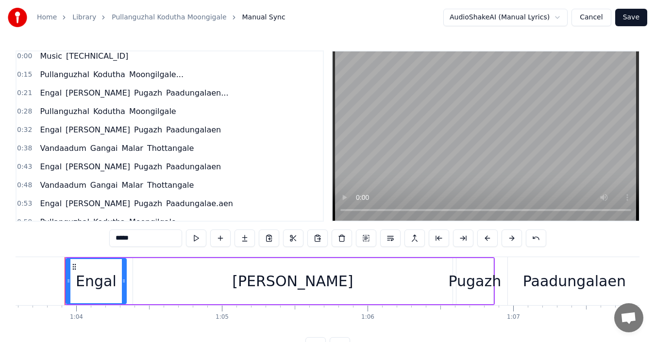
scroll to position [0, 0]
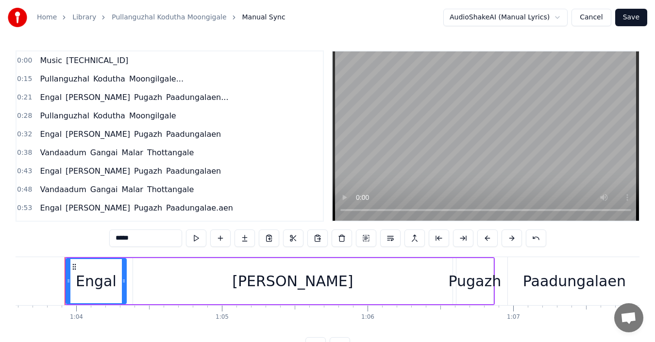
click at [629, 15] on button "Save" at bounding box center [631, 17] width 32 height 17
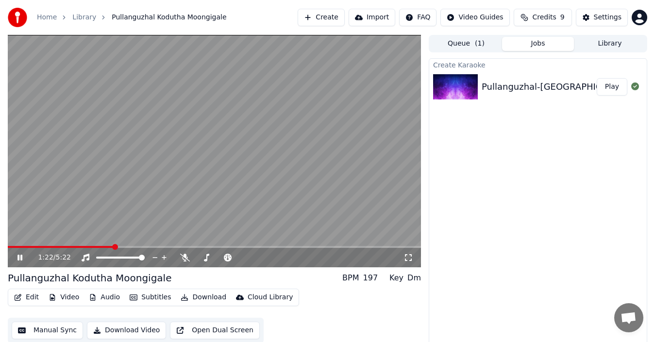
click at [130, 246] on span at bounding box center [214, 247] width 413 height 2
click at [147, 247] on span at bounding box center [214, 247] width 413 height 2
click at [147, 247] on span at bounding box center [149, 247] width 6 height 6
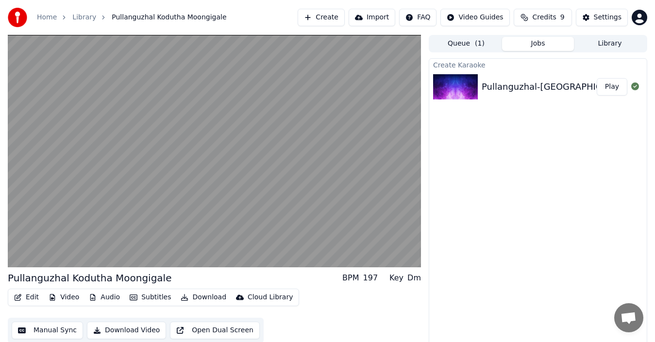
click at [449, 45] on button "Queue ( 1 )" at bounding box center [466, 44] width 72 height 14
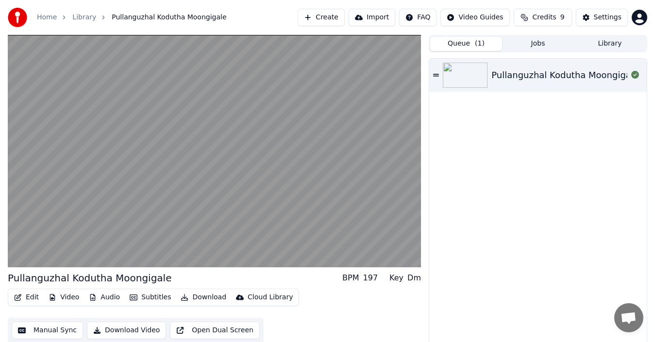
click at [541, 45] on button "Jobs" at bounding box center [538, 44] width 72 height 14
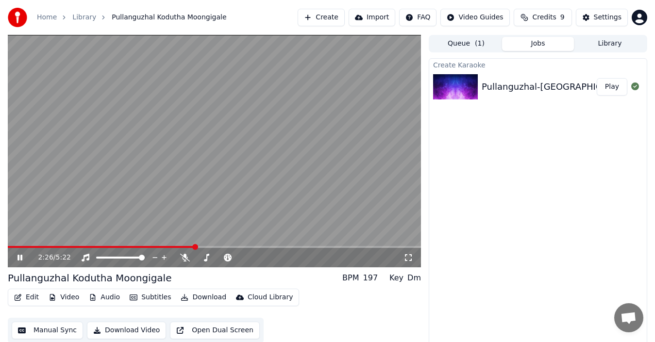
click at [194, 295] on button "Download" at bounding box center [203, 298] width 53 height 14
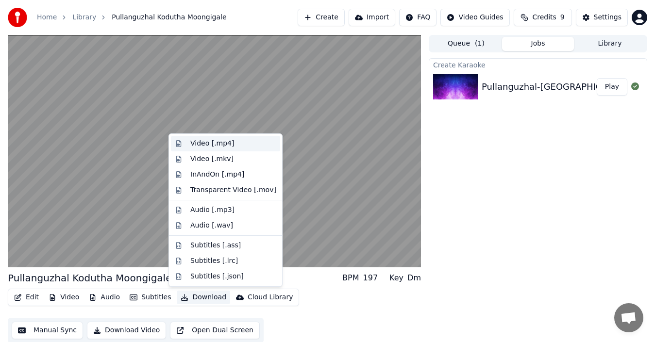
click at [197, 145] on div "Video [.mp4]" at bounding box center [212, 144] width 44 height 10
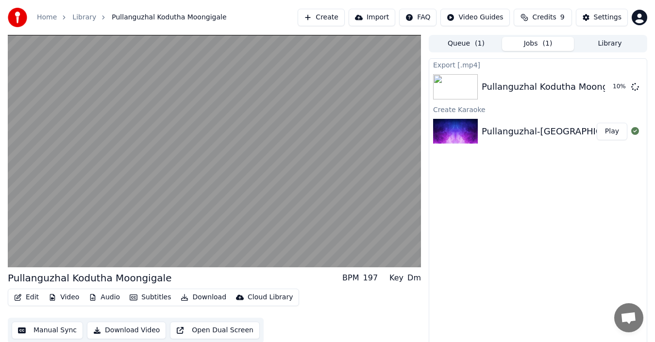
click at [214, 332] on button "Open Dual Screen" at bounding box center [215, 330] width 90 height 17
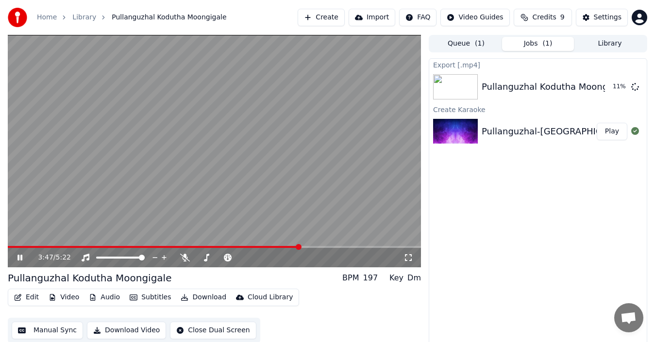
click at [45, 332] on button "Manual Sync" at bounding box center [47, 330] width 71 height 17
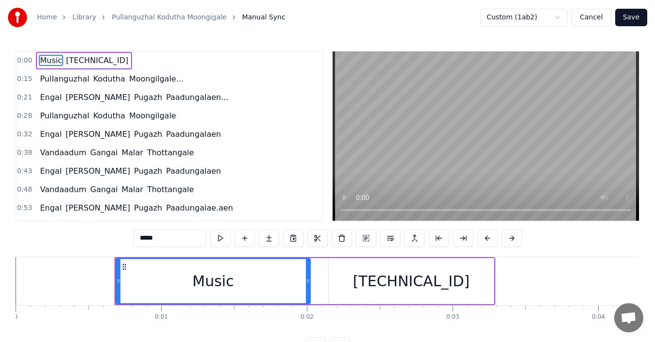
click at [593, 18] on button "Cancel" at bounding box center [591, 17] width 39 height 17
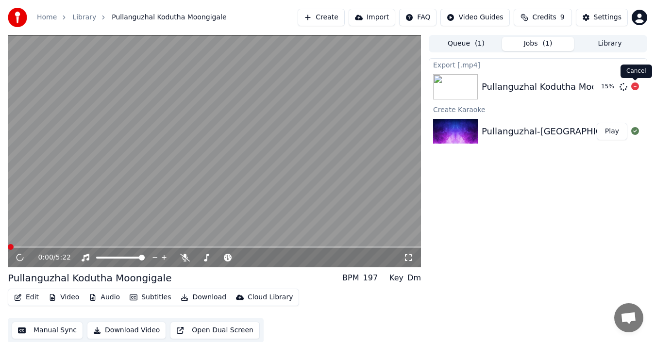
click at [637, 85] on icon at bounding box center [635, 87] width 8 height 8
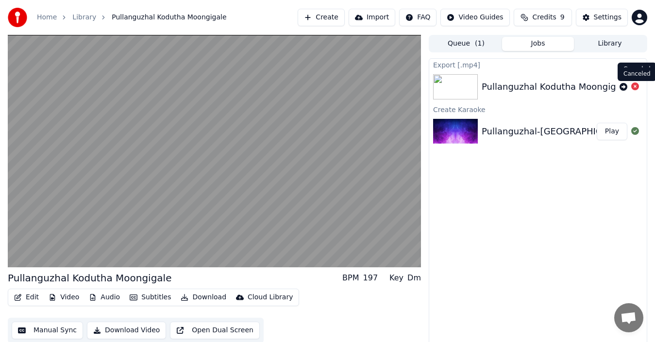
click at [634, 85] on icon at bounding box center [635, 87] width 8 height 8
click at [635, 86] on icon at bounding box center [635, 87] width 8 height 8
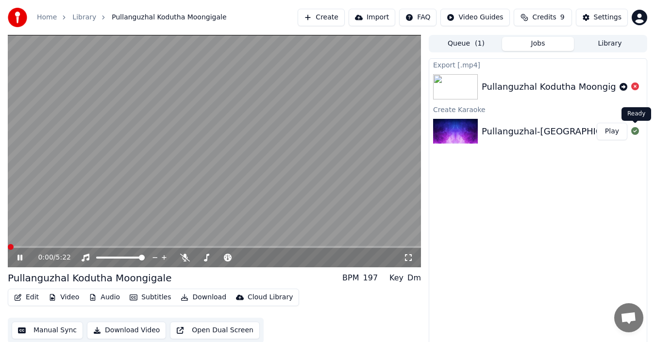
click at [635, 133] on icon at bounding box center [635, 131] width 8 height 8
click at [615, 133] on button "Play" at bounding box center [612, 131] width 31 height 17
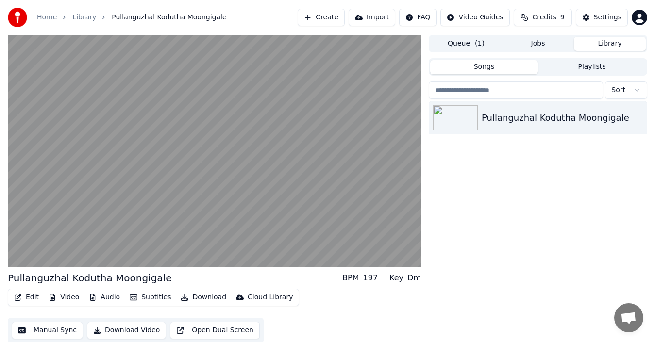
click at [605, 46] on button "Library" at bounding box center [610, 44] width 72 height 14
click at [125, 332] on button "Download Video" at bounding box center [126, 330] width 79 height 17
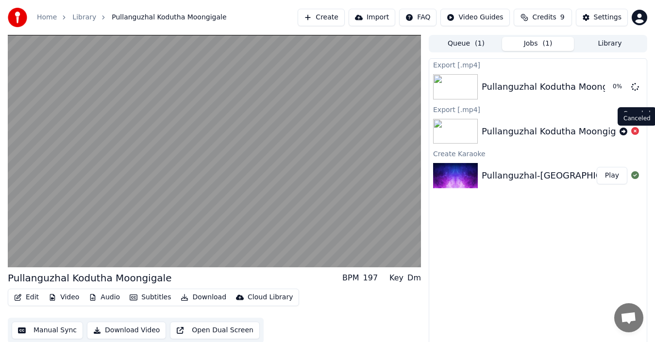
click at [636, 131] on icon at bounding box center [635, 131] width 8 height 8
click at [538, 43] on button "Jobs ( 1 )" at bounding box center [538, 44] width 72 height 14
click at [636, 86] on icon at bounding box center [635, 87] width 8 height 8
